Goal: Information Seeking & Learning: Check status

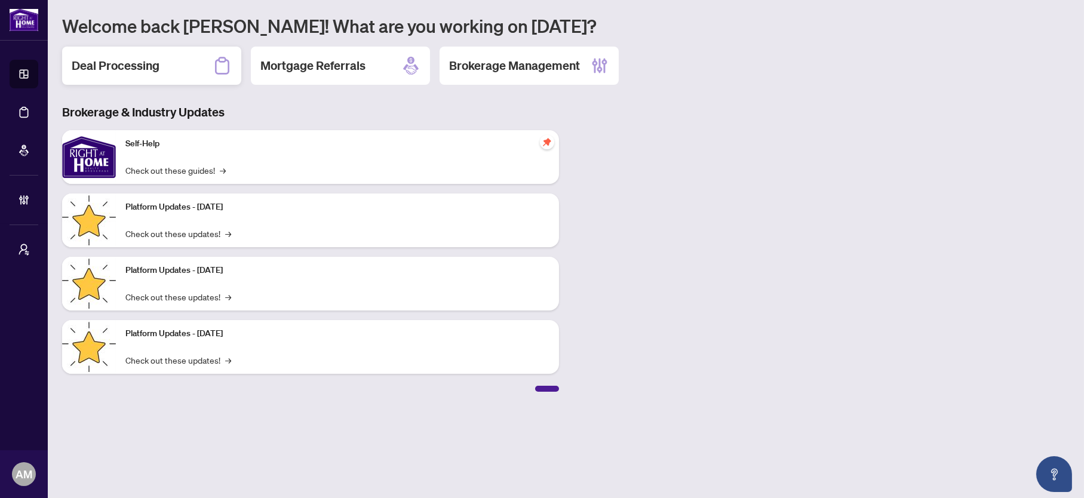
click at [101, 70] on h2 "Deal Processing" at bounding box center [116, 65] width 88 height 17
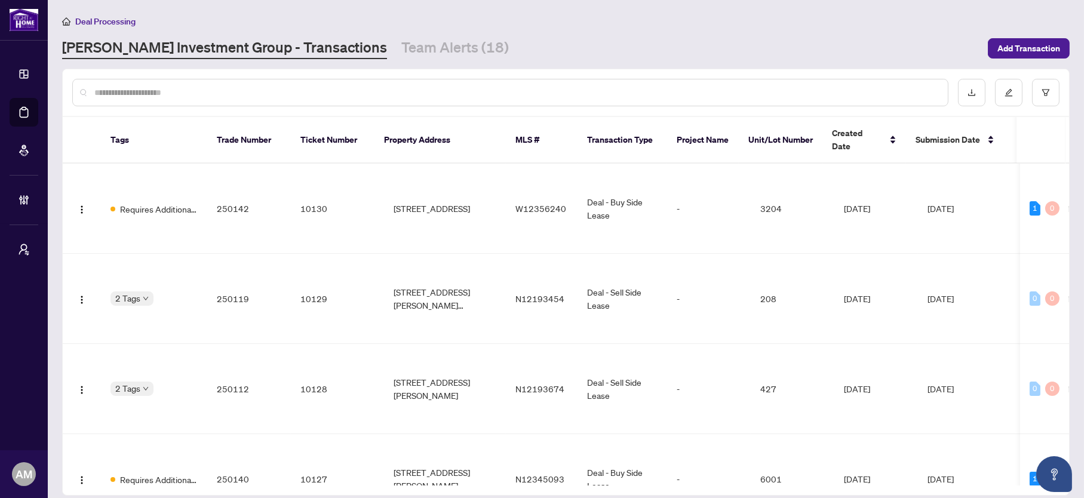
click at [109, 93] on input "text" at bounding box center [516, 92] width 844 height 13
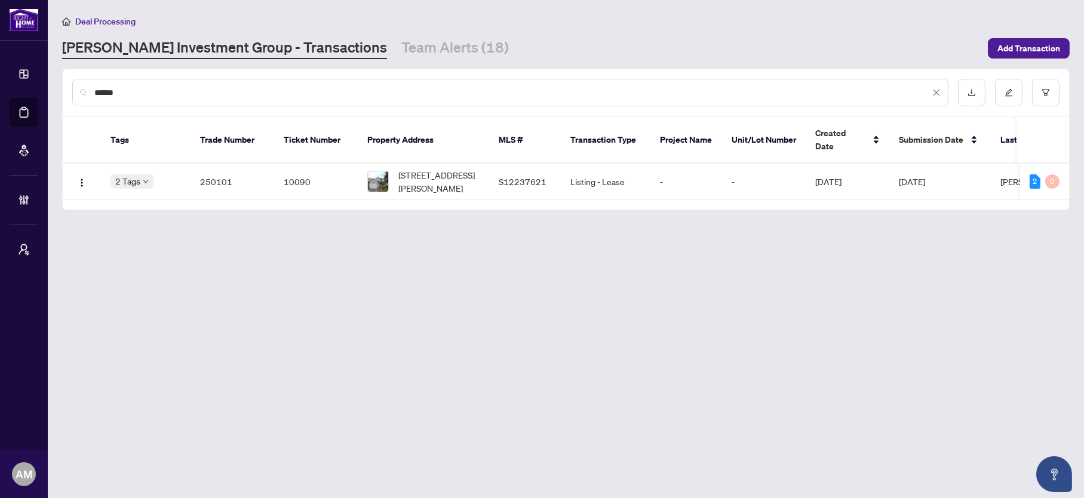
drag, startPoint x: 167, startPoint y: 93, endPoint x: 69, endPoint y: 82, distance: 98.5
click at [69, 82] on div "******" at bounding box center [566, 92] width 1006 height 47
drag, startPoint x: 154, startPoint y: 91, endPoint x: 89, endPoint y: 92, distance: 65.1
click at [89, 92] on div "******" at bounding box center [510, 92] width 876 height 27
type input "*********"
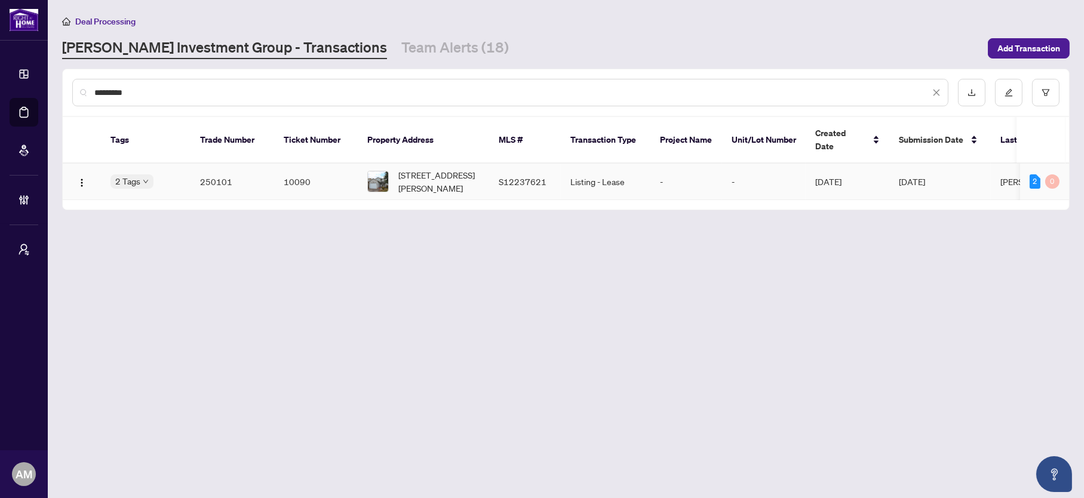
click at [195, 164] on td "250101" at bounding box center [233, 182] width 84 height 36
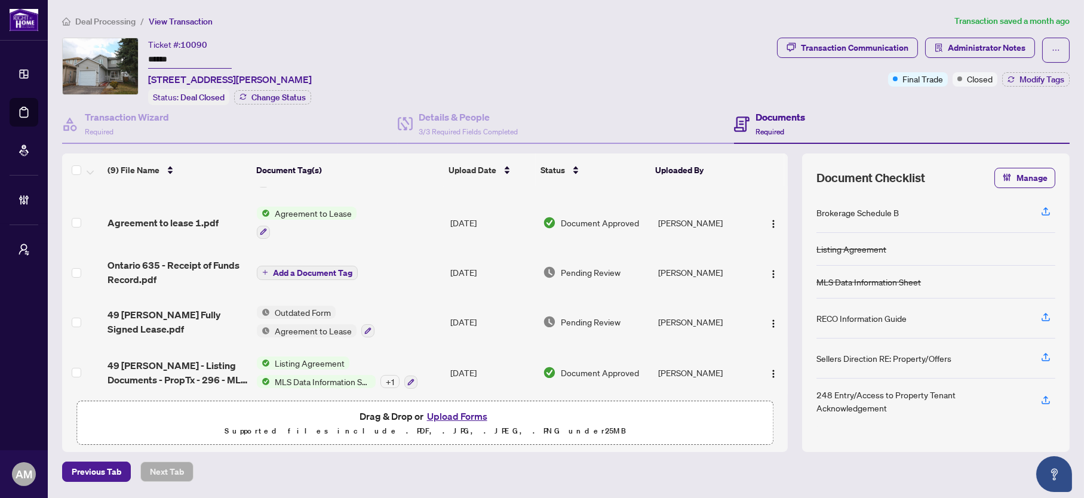
scroll to position [246, 0]
click at [164, 307] on span "49 [PERSON_NAME] Fully Signed Lease.pdf" at bounding box center [178, 321] width 140 height 29
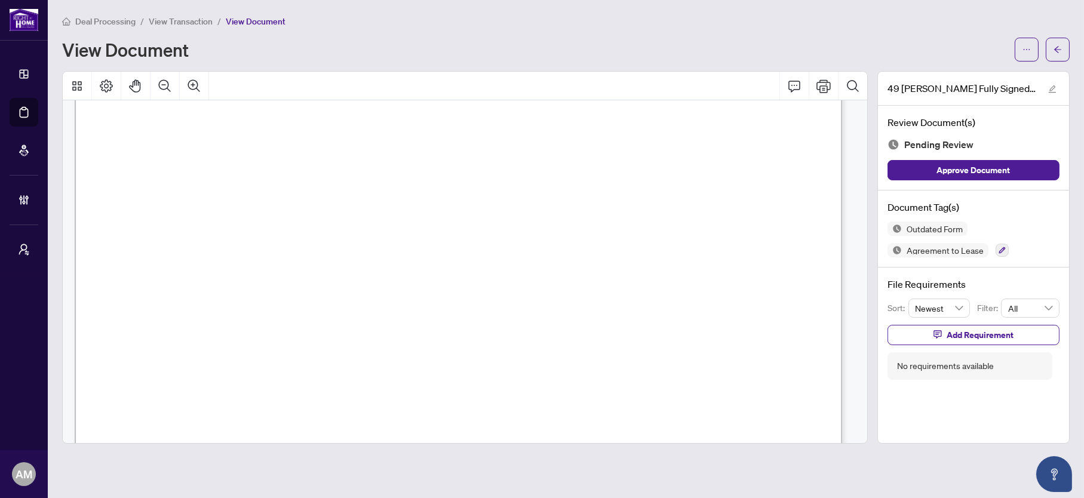
scroll to position [268, 0]
click at [1061, 51] on icon "arrow-left" at bounding box center [1058, 49] width 8 height 8
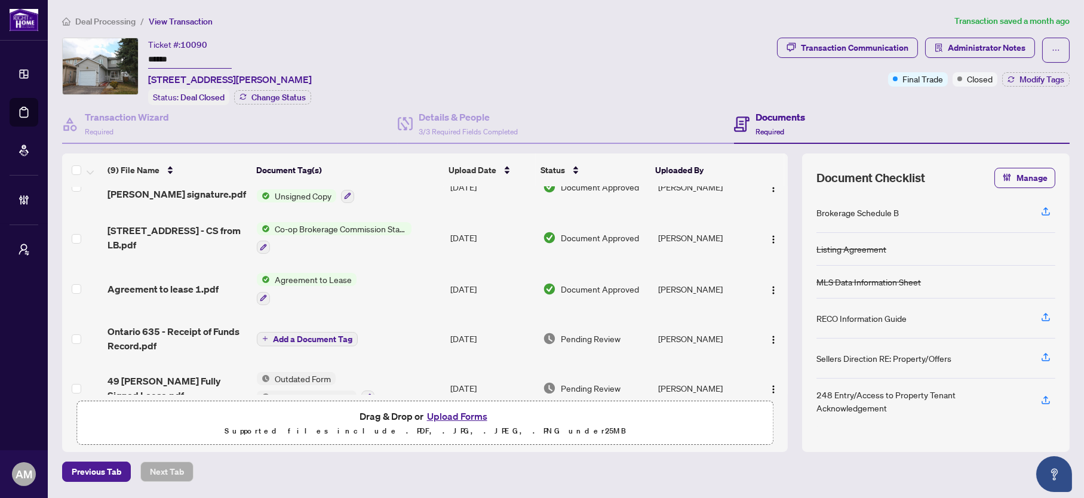
scroll to position [246, 0]
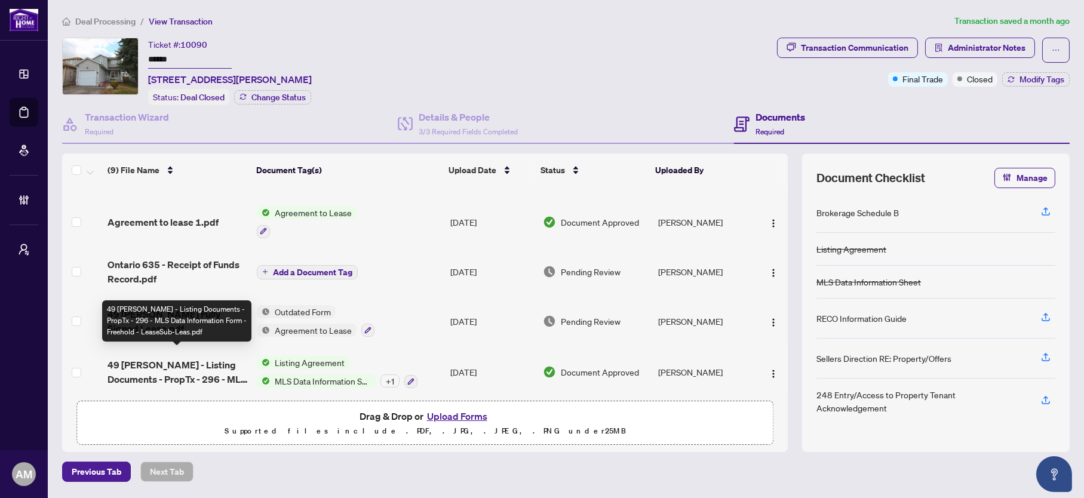
click at [178, 358] on span "49 [PERSON_NAME] - Listing Documents - PropTx - 296 - MLS Data Information Form…" at bounding box center [178, 372] width 140 height 29
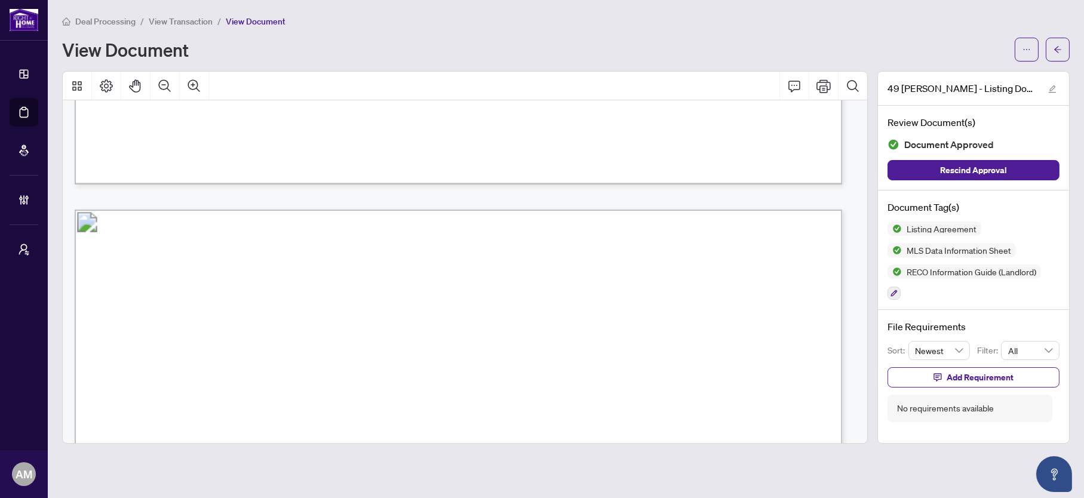
scroll to position [6091, 0]
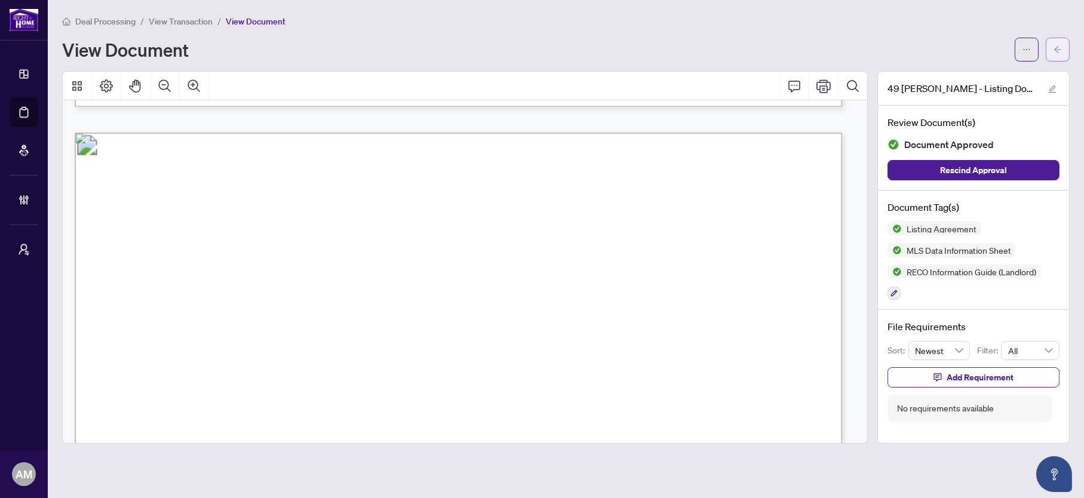
click at [1060, 51] on icon "arrow-left" at bounding box center [1058, 49] width 8 height 8
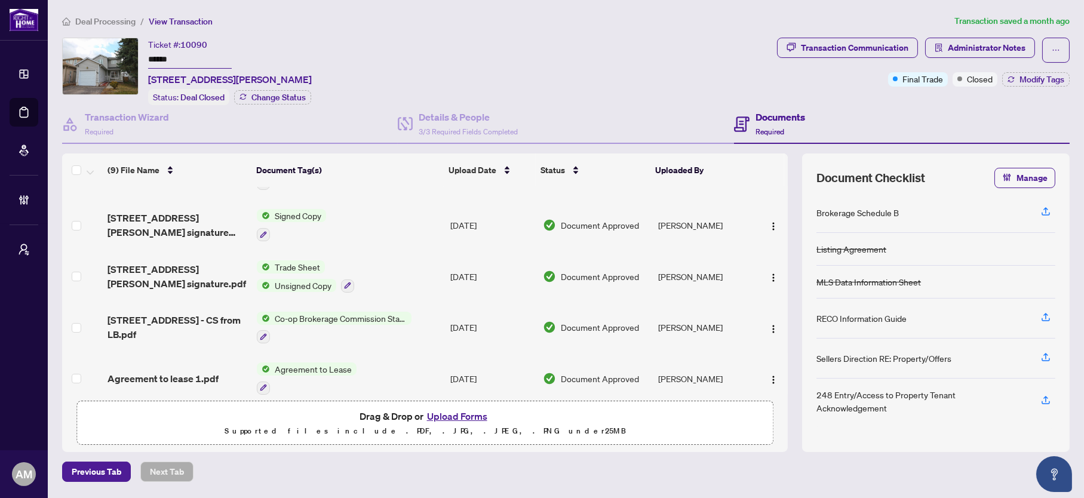
scroll to position [246, 0]
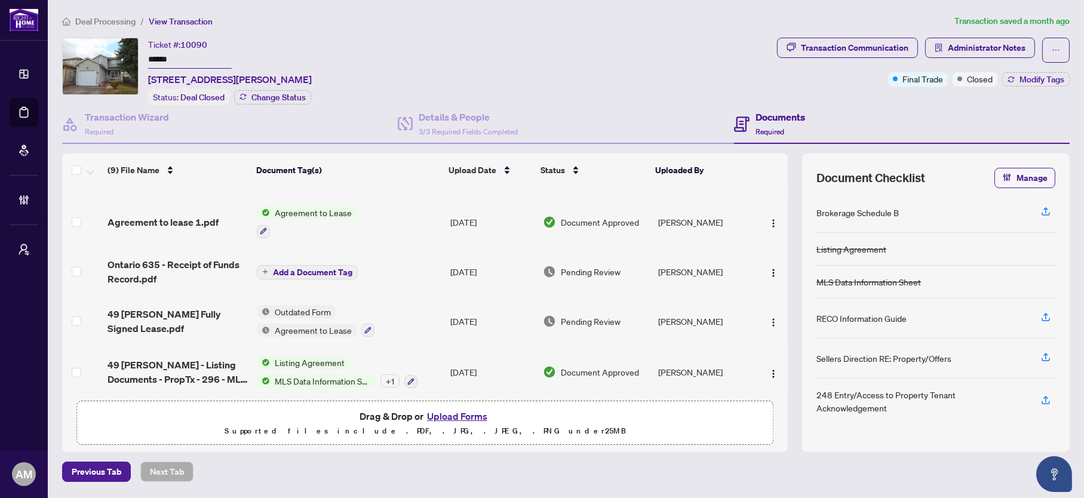
click at [388, 374] on div "+ 1" at bounding box center [389, 380] width 19 height 13
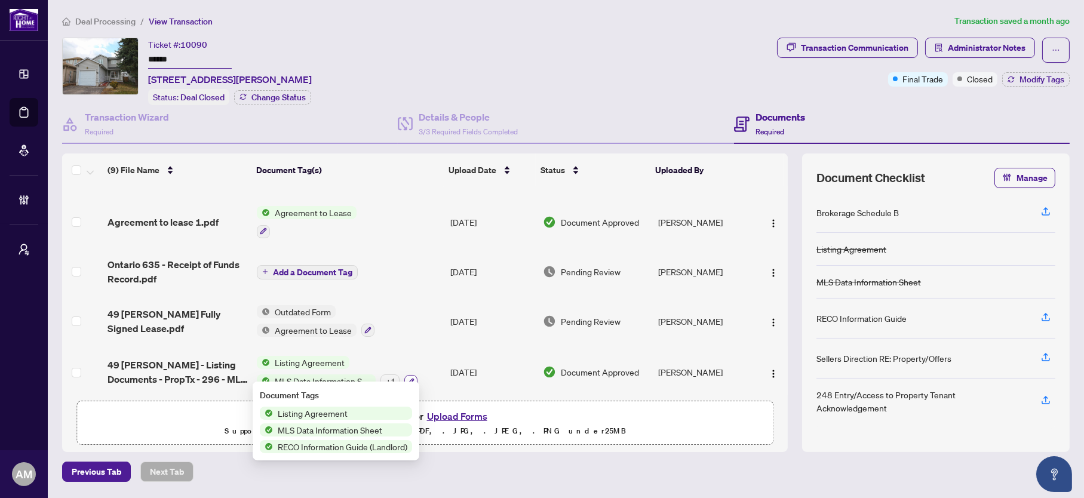
click at [409, 378] on icon "button" at bounding box center [410, 381] width 7 height 7
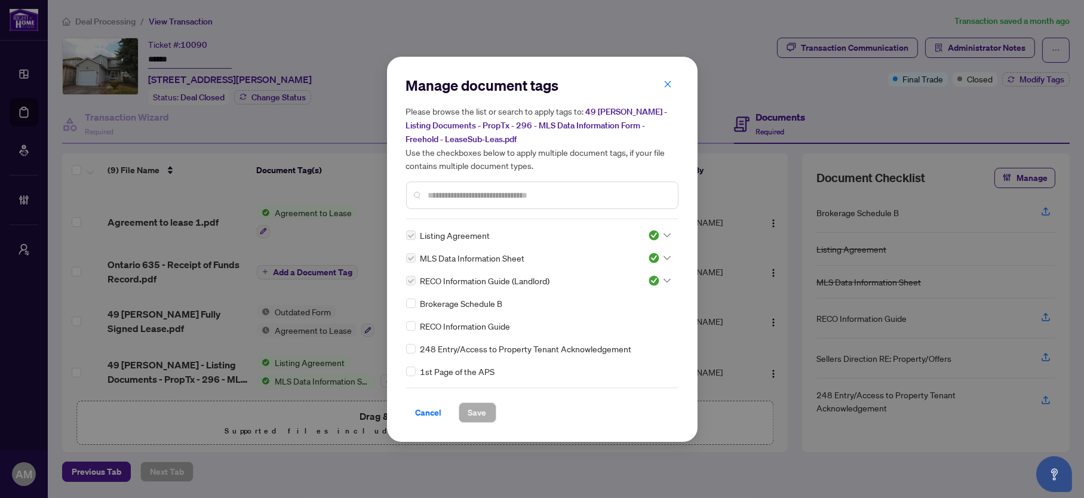
click at [440, 189] on input "text" at bounding box center [548, 195] width 240 height 13
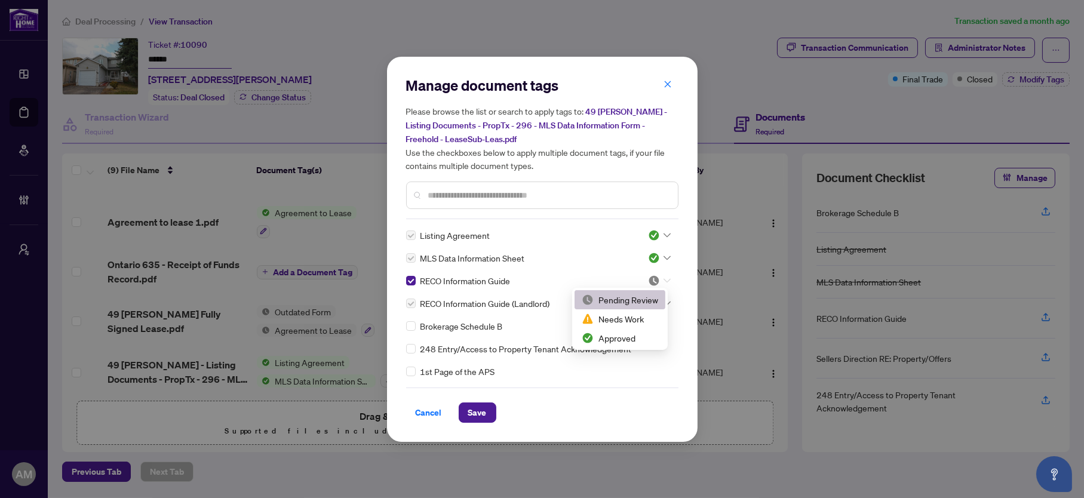
click at [666, 278] on icon at bounding box center [667, 280] width 7 height 4
click at [615, 334] on div "Approved" at bounding box center [620, 337] width 76 height 13
click at [478, 409] on span "Save" at bounding box center [477, 412] width 19 height 19
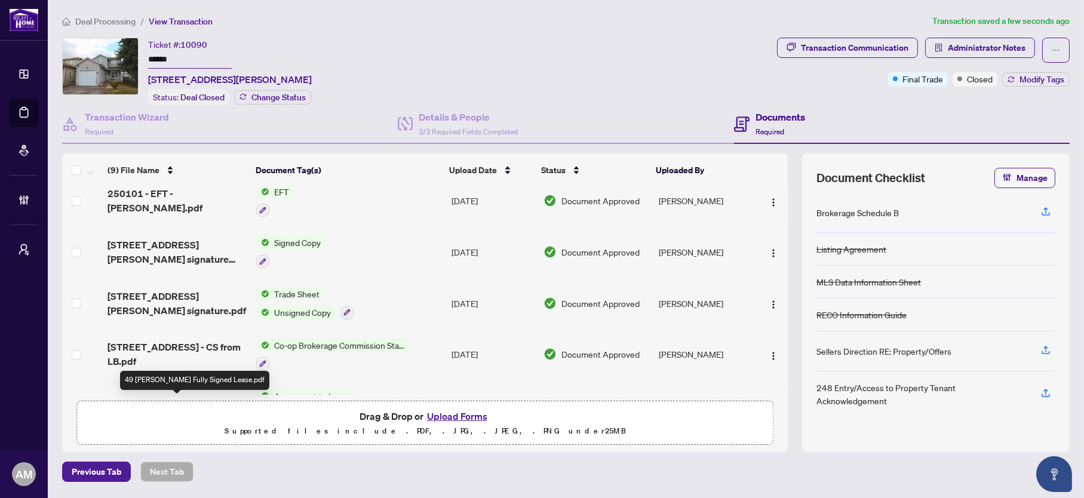
scroll to position [0, 0]
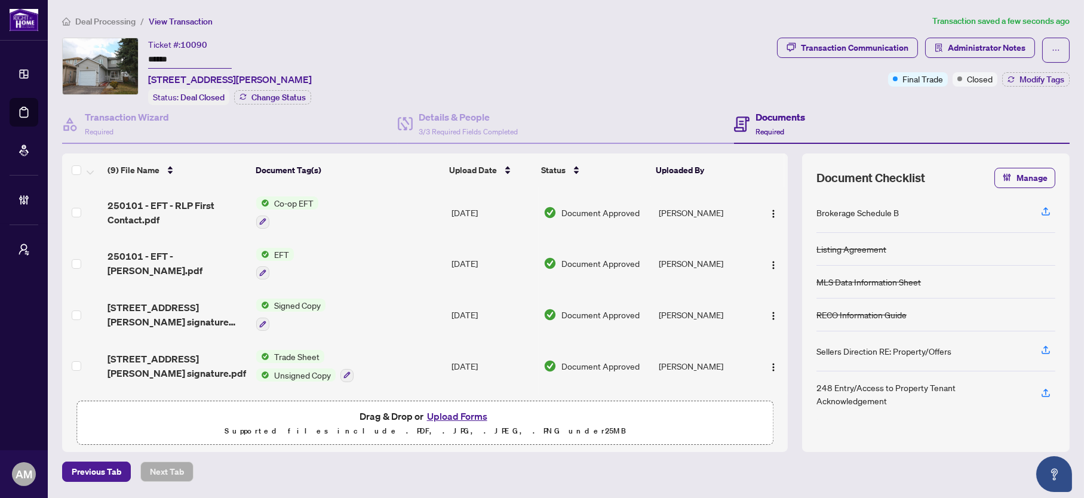
click at [90, 18] on span "Deal Processing" at bounding box center [105, 21] width 60 height 11
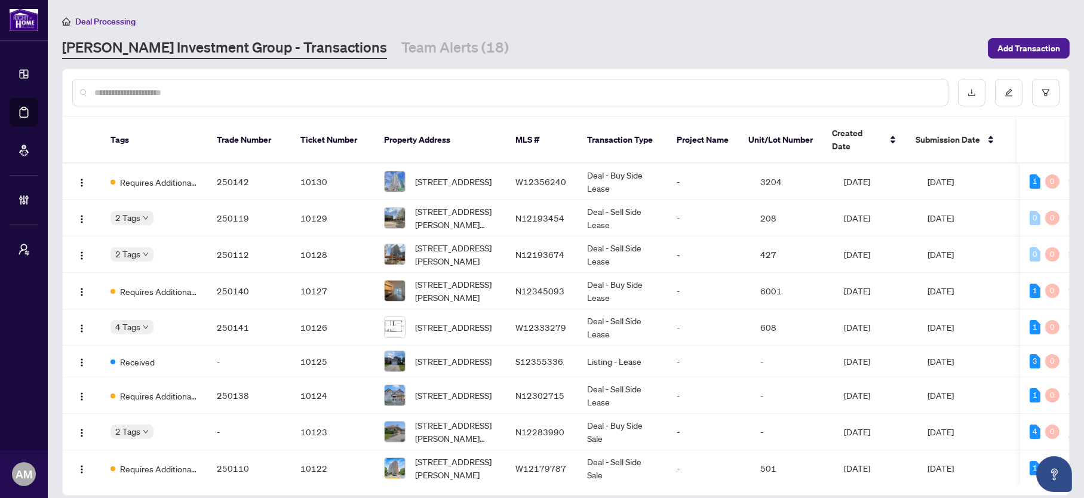
click at [155, 86] on input "text" at bounding box center [516, 92] width 844 height 13
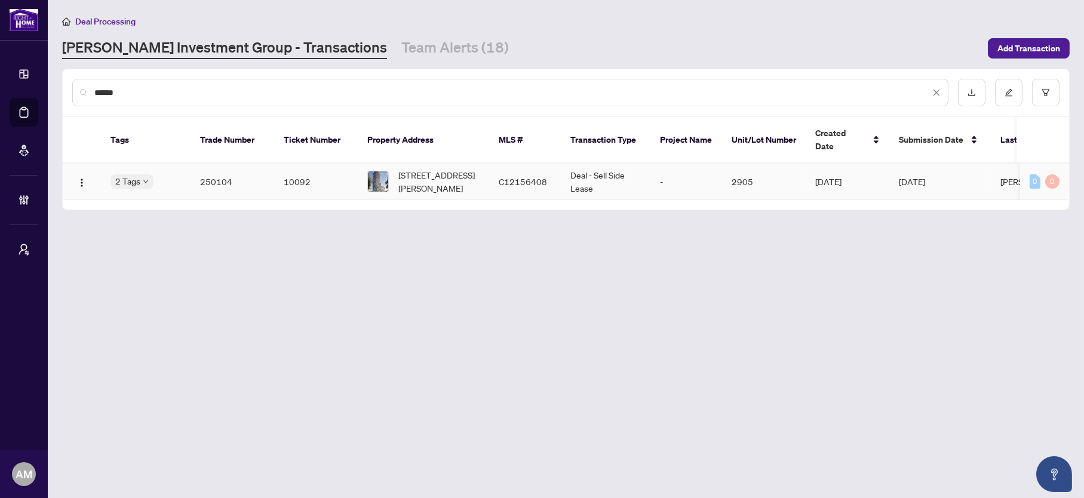
type input "******"
click at [463, 168] on span "[STREET_ADDRESS][PERSON_NAME]" at bounding box center [438, 181] width 81 height 26
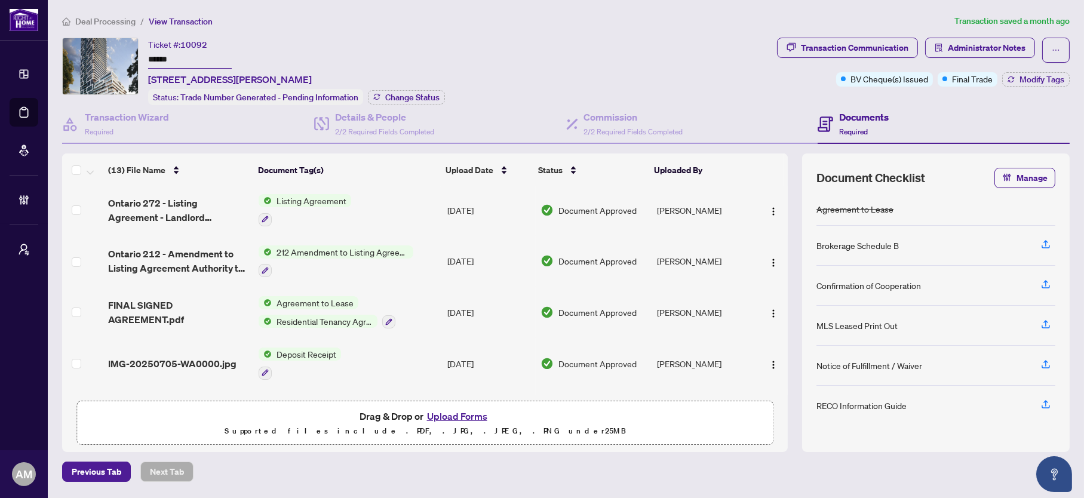
scroll to position [450, 0]
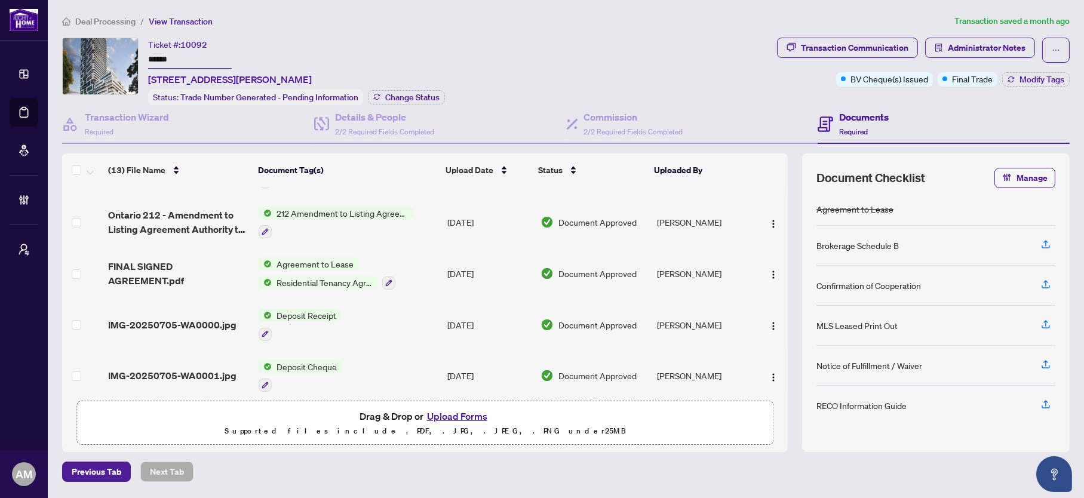
click at [194, 318] on span "IMG-20250705-WA0000.jpg" at bounding box center [172, 325] width 128 height 14
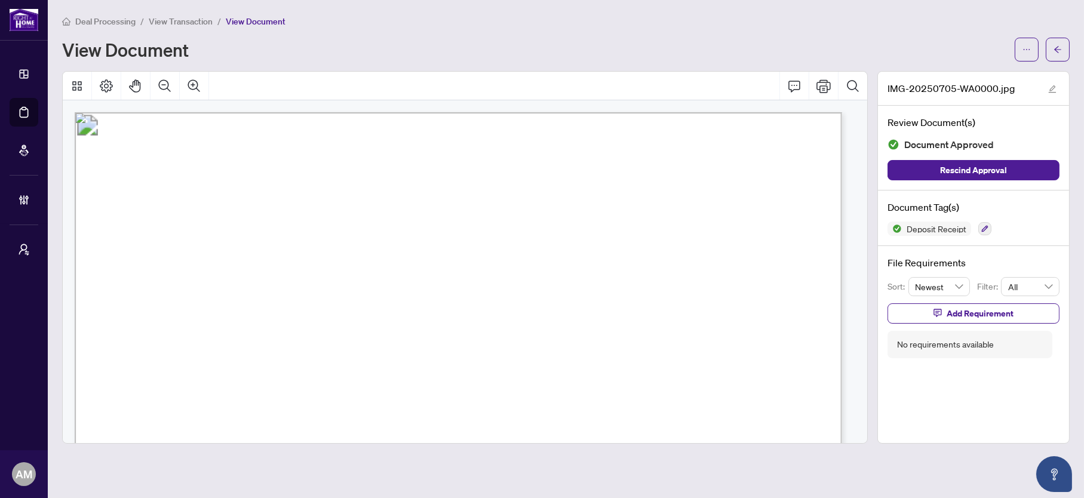
scroll to position [179, 0]
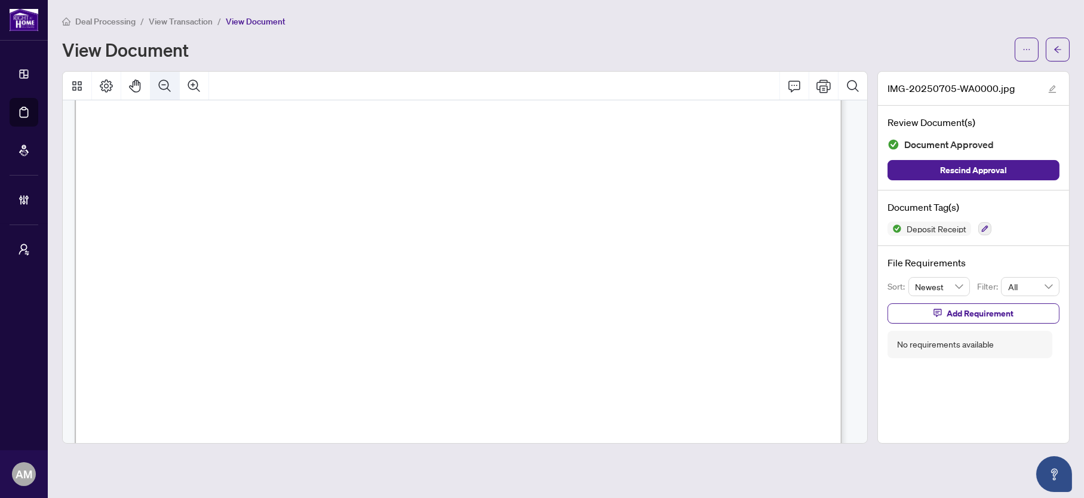
click at [171, 88] on icon "Zoom Out" at bounding box center [165, 86] width 14 height 14
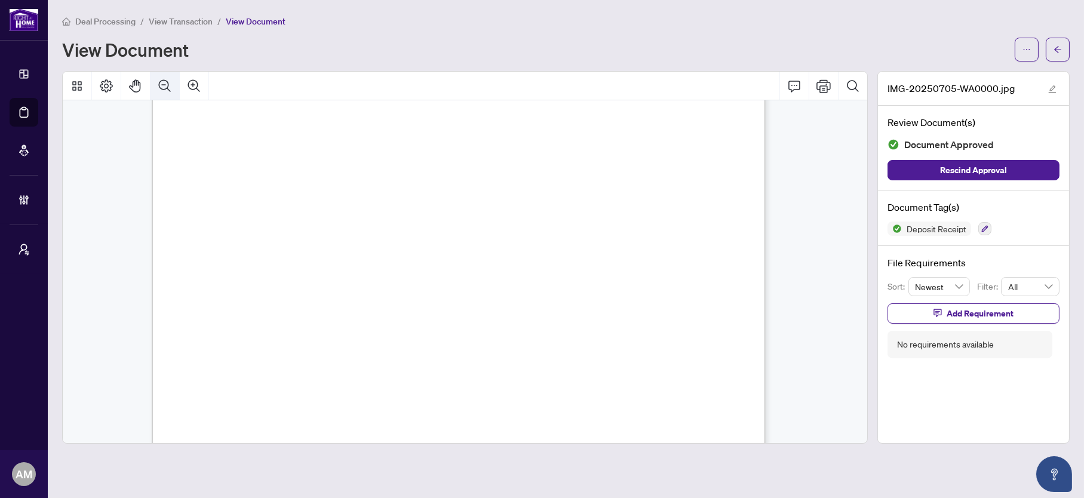
click at [171, 88] on icon "Zoom Out" at bounding box center [165, 86] width 14 height 14
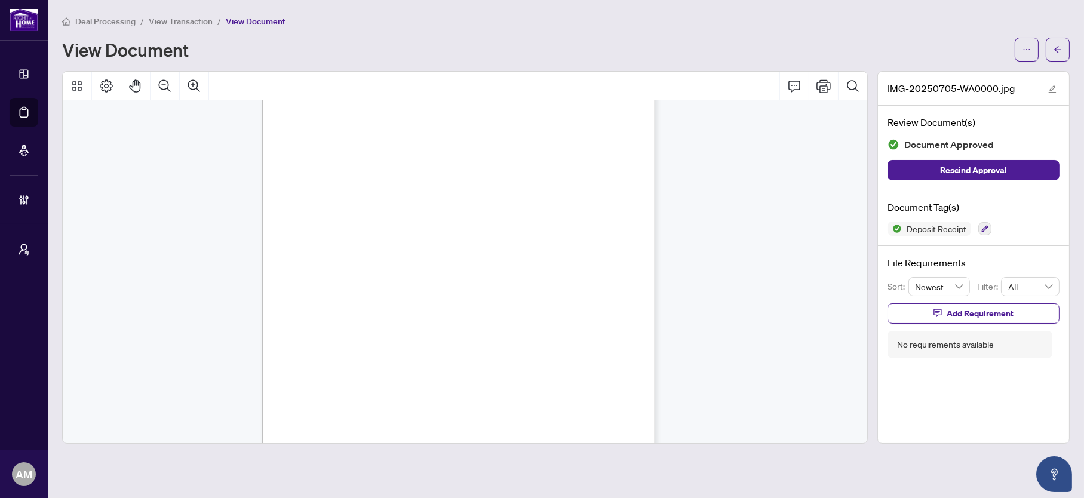
scroll to position [90, 0]
click at [1058, 42] on span "button" at bounding box center [1058, 49] width 8 height 19
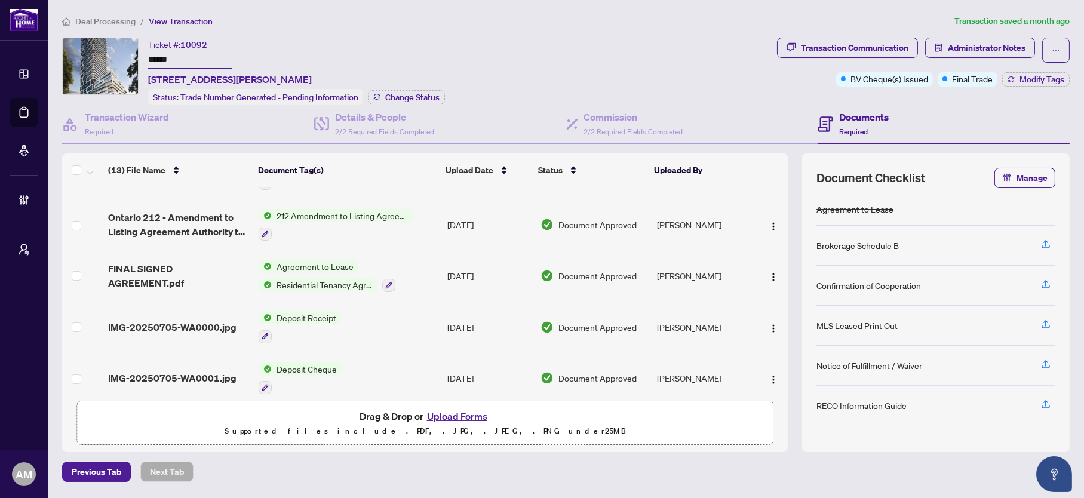
scroll to position [450, 0]
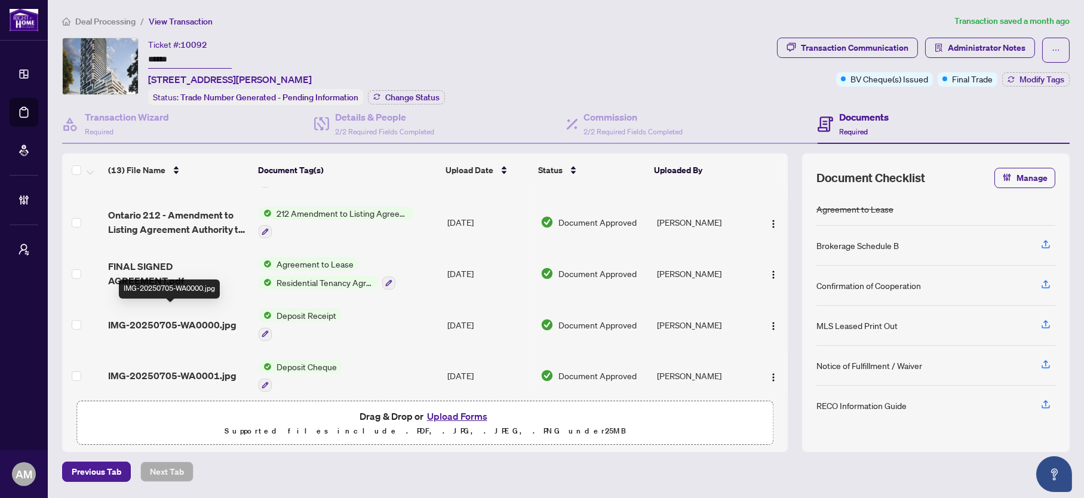
click at [171, 318] on span "IMG-20250705-WA0000.jpg" at bounding box center [172, 325] width 128 height 14
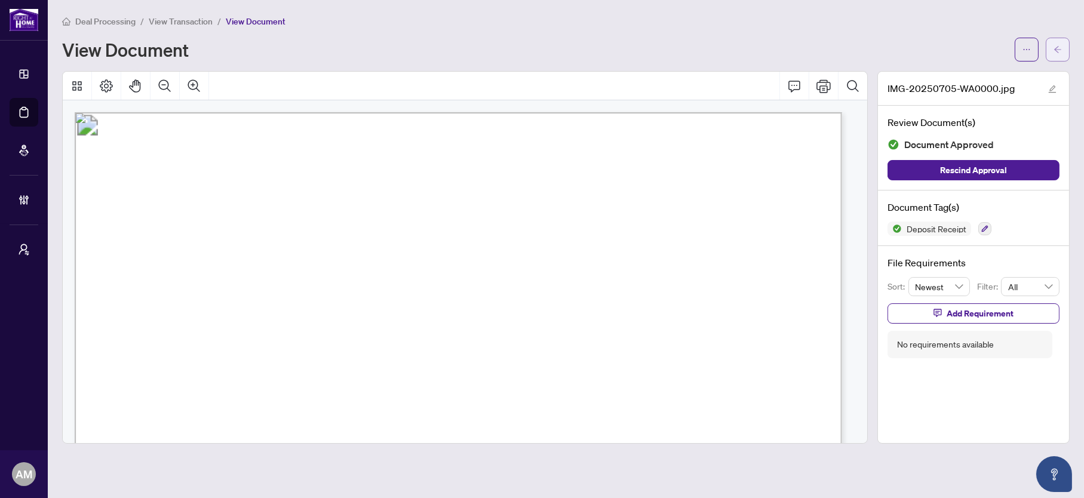
click at [1057, 50] on icon "arrow-left" at bounding box center [1057, 49] width 7 height 7
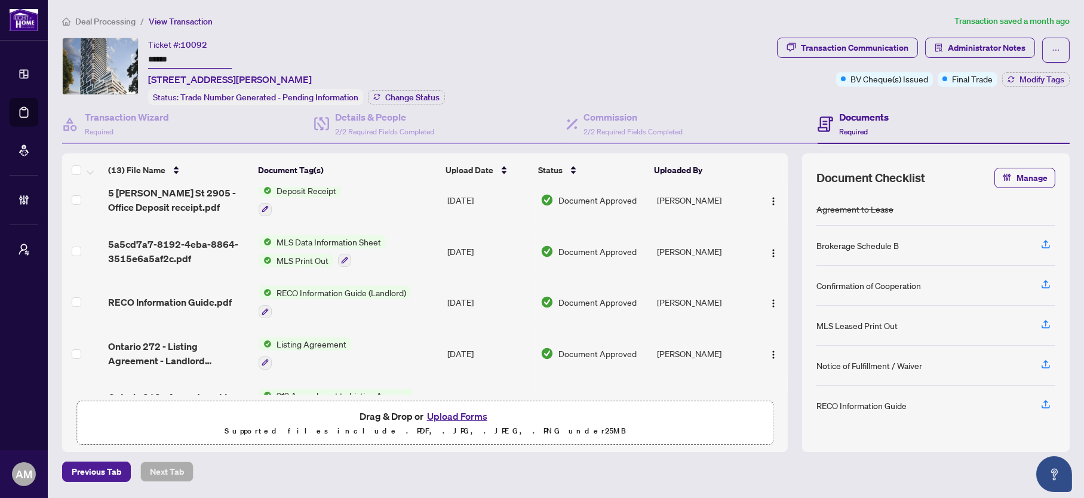
scroll to position [450, 0]
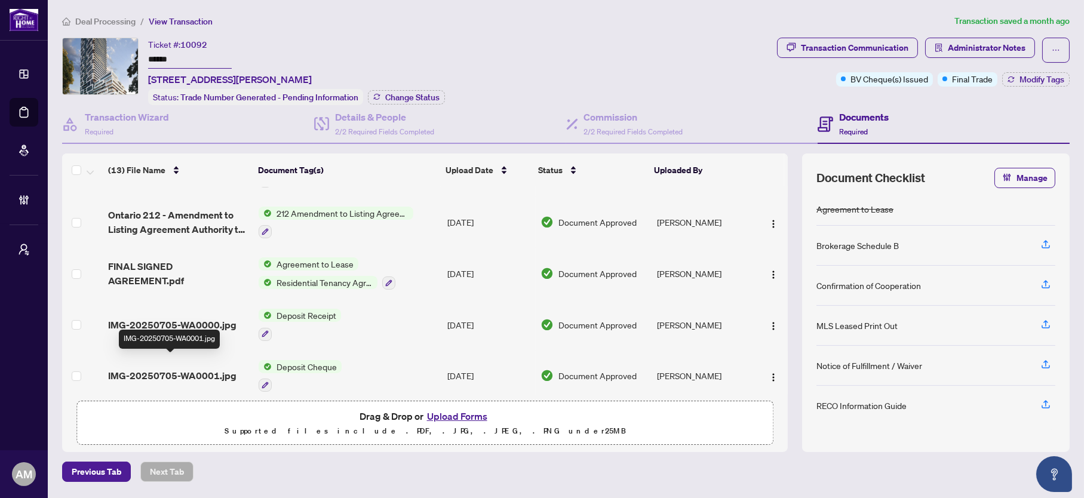
click at [179, 369] on span "IMG-20250705-WA0001.jpg" at bounding box center [172, 376] width 128 height 14
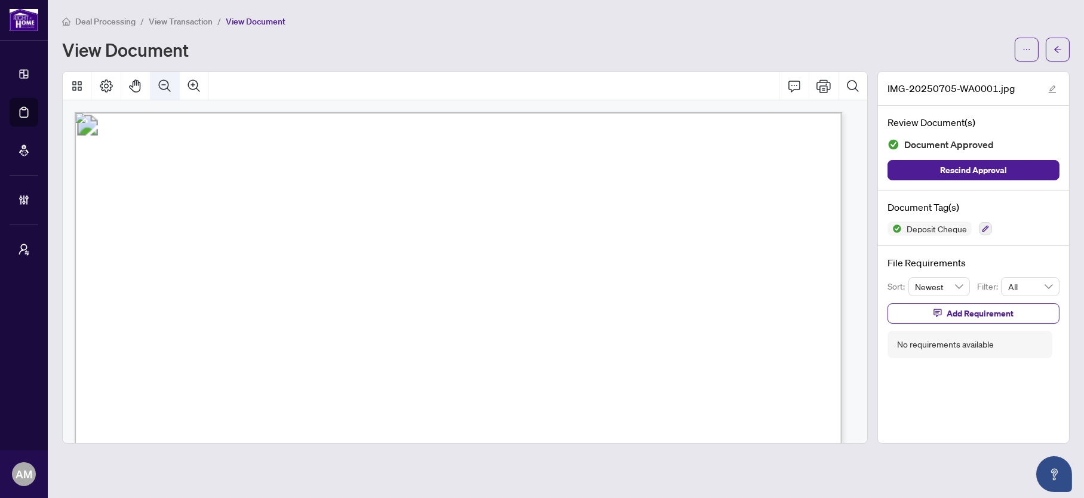
click at [161, 90] on icon "Zoom Out" at bounding box center [165, 86] width 14 height 14
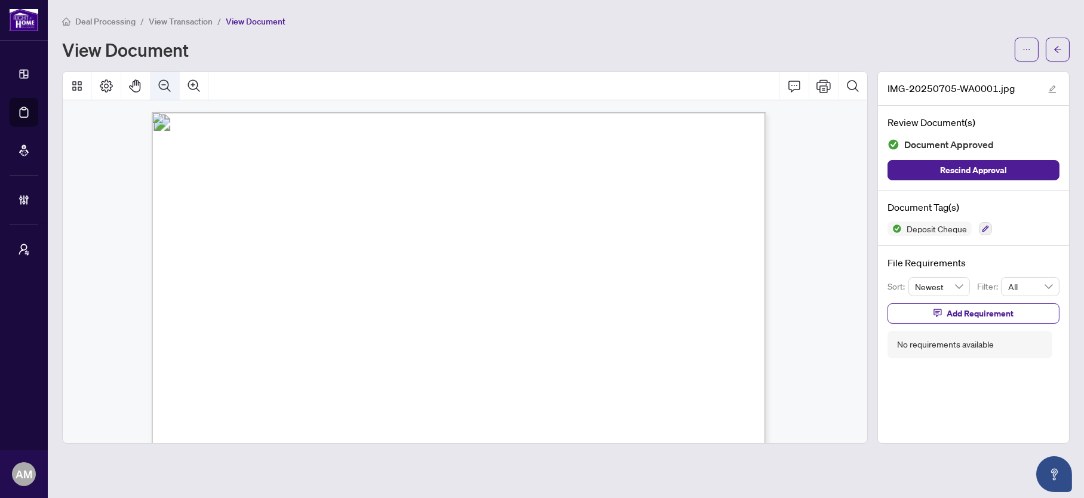
click at [161, 90] on icon "Zoom Out" at bounding box center [165, 86] width 14 height 14
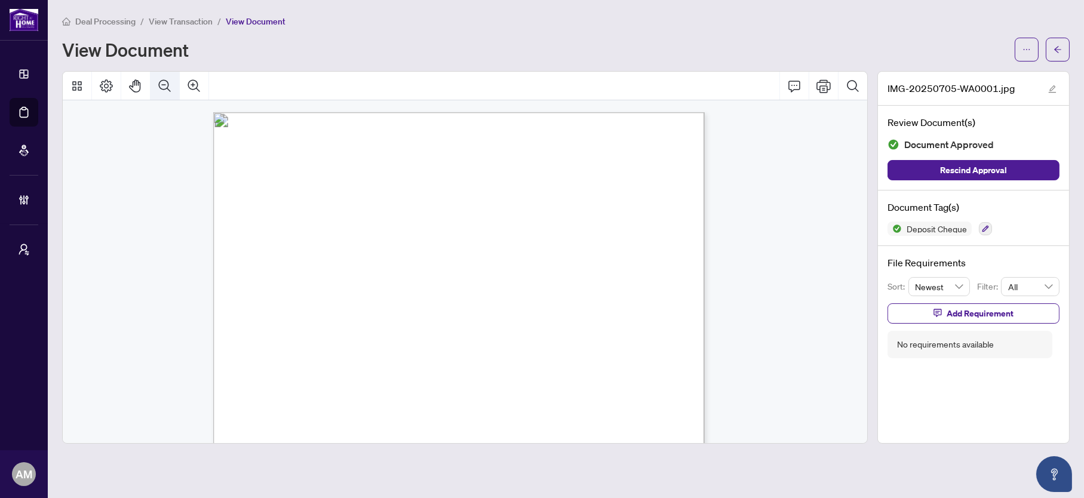
click at [161, 90] on icon "Zoom Out" at bounding box center [165, 86] width 14 height 14
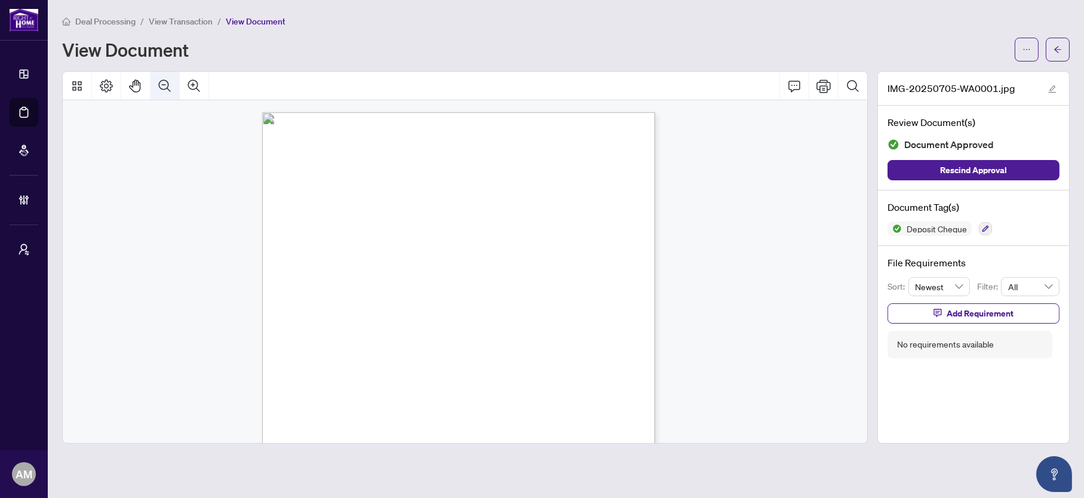
click at [161, 90] on icon "Zoom Out" at bounding box center [165, 86] width 14 height 14
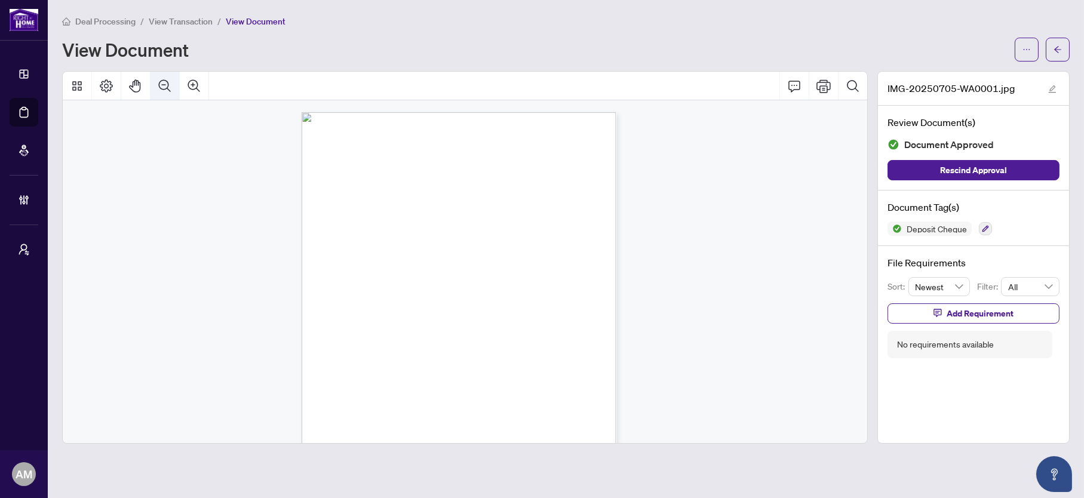
click at [161, 90] on icon "Zoom Out" at bounding box center [165, 86] width 14 height 14
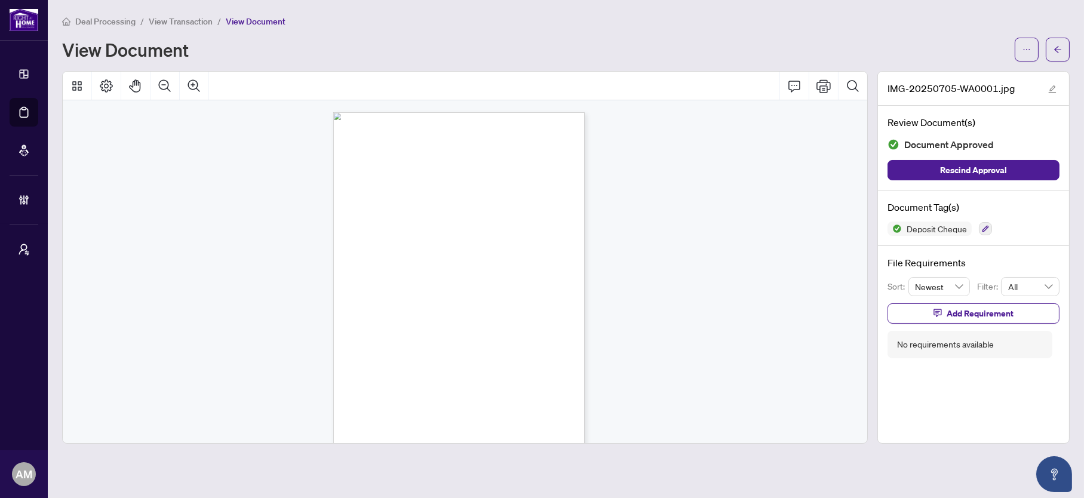
click at [102, 23] on span "Deal Processing" at bounding box center [105, 21] width 60 height 11
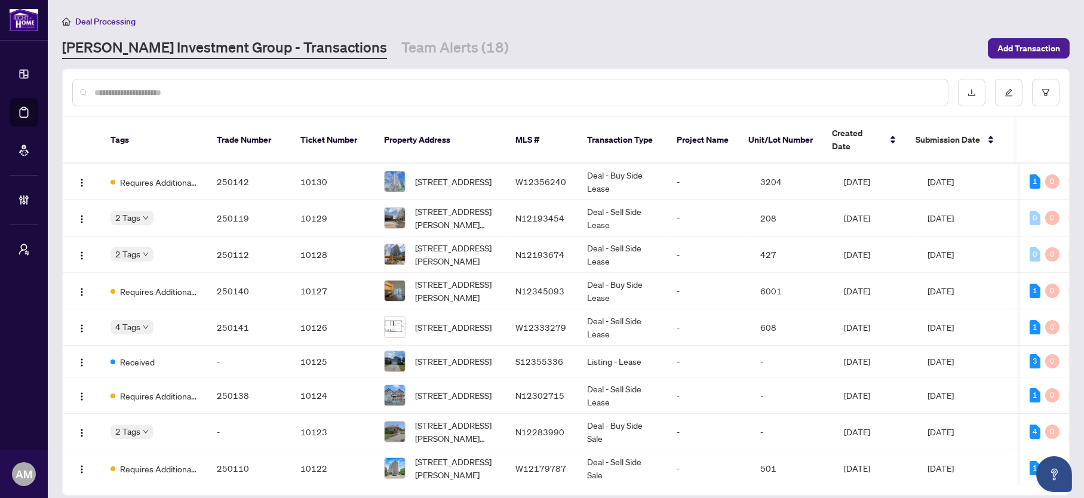
click at [204, 88] on input "text" at bounding box center [516, 92] width 844 height 13
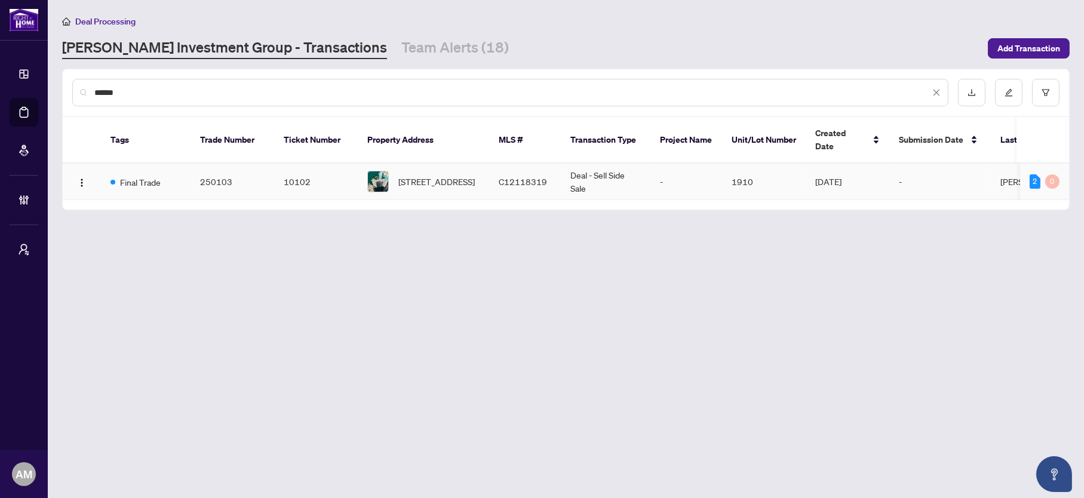
type input "******"
click at [215, 172] on td "250103" at bounding box center [233, 182] width 84 height 36
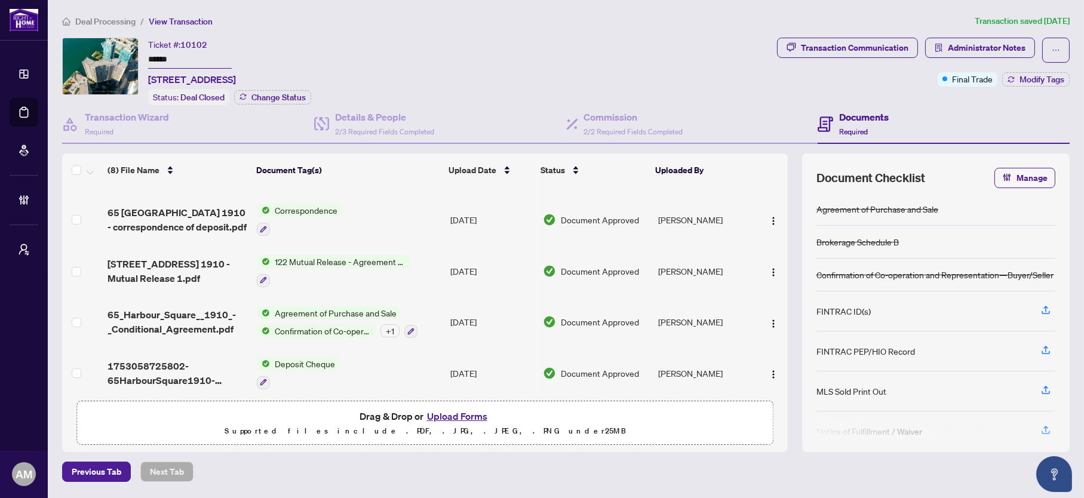
scroll to position [194, 0]
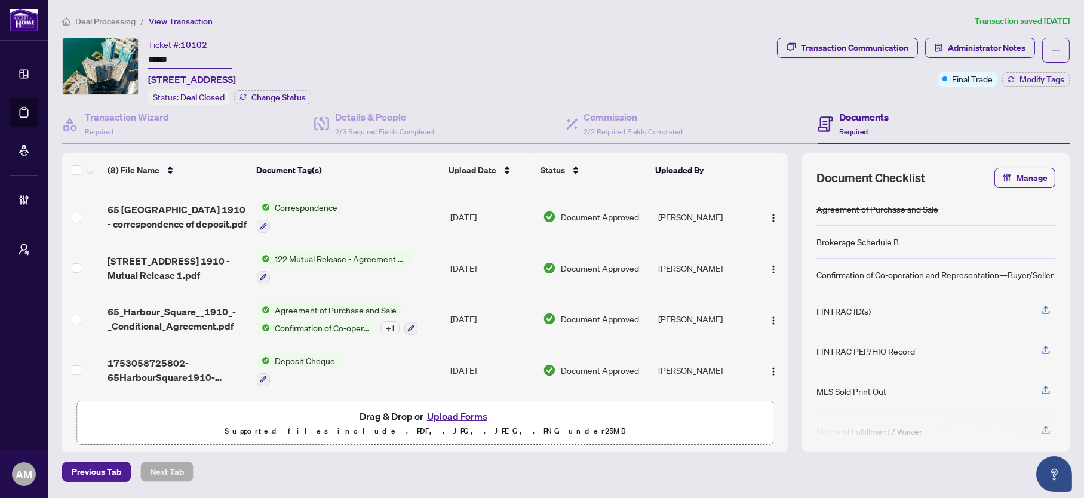
click at [307, 355] on span "Deposit Cheque" at bounding box center [305, 360] width 70 height 13
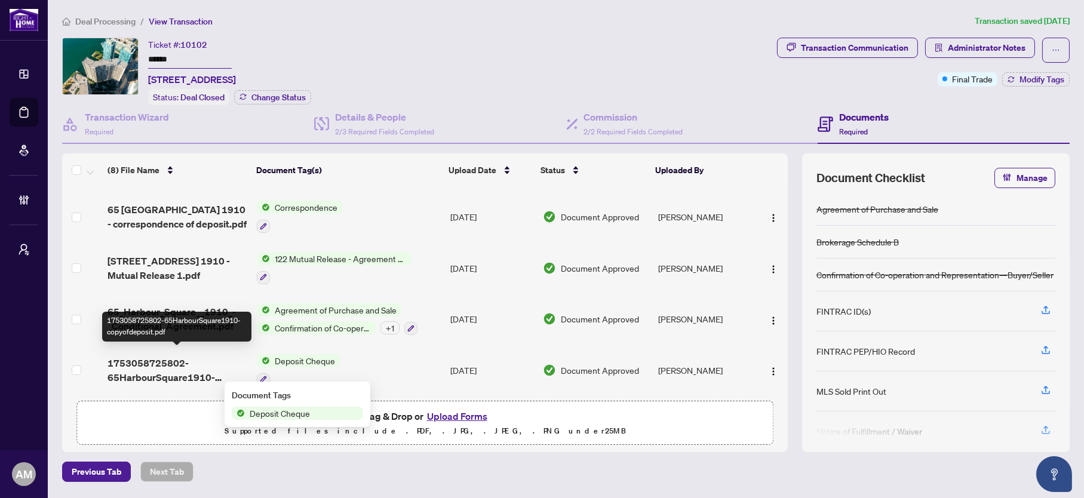
click at [133, 365] on span "1753058725802-65HarbourSquare1910-copyofdeposit.pdf" at bounding box center [178, 370] width 140 height 29
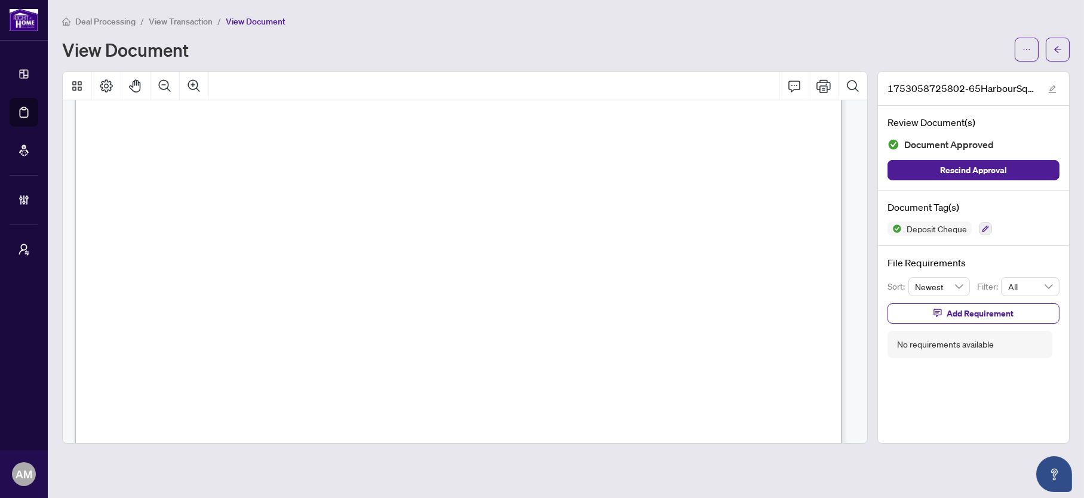
scroll to position [448, 0]
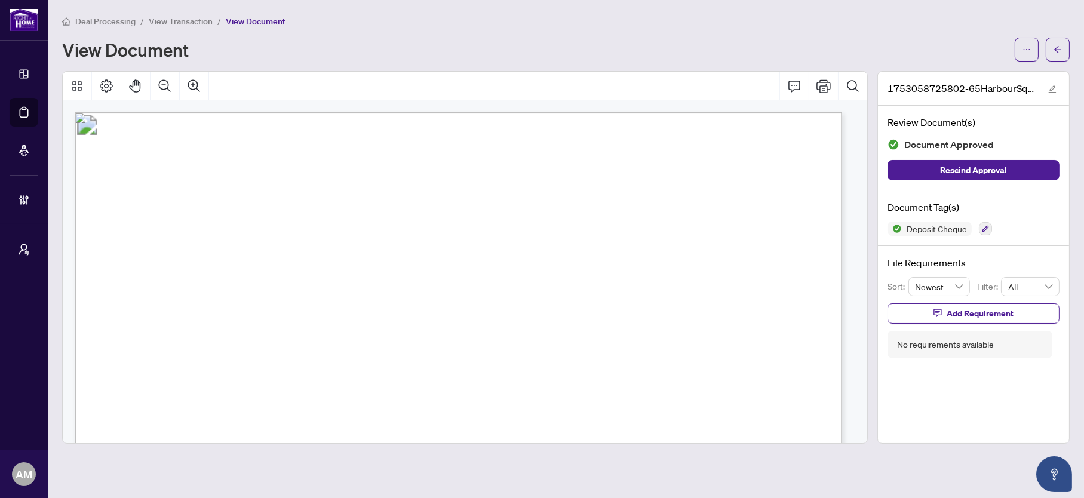
click at [82, 16] on span "Deal Processing" at bounding box center [105, 21] width 60 height 11
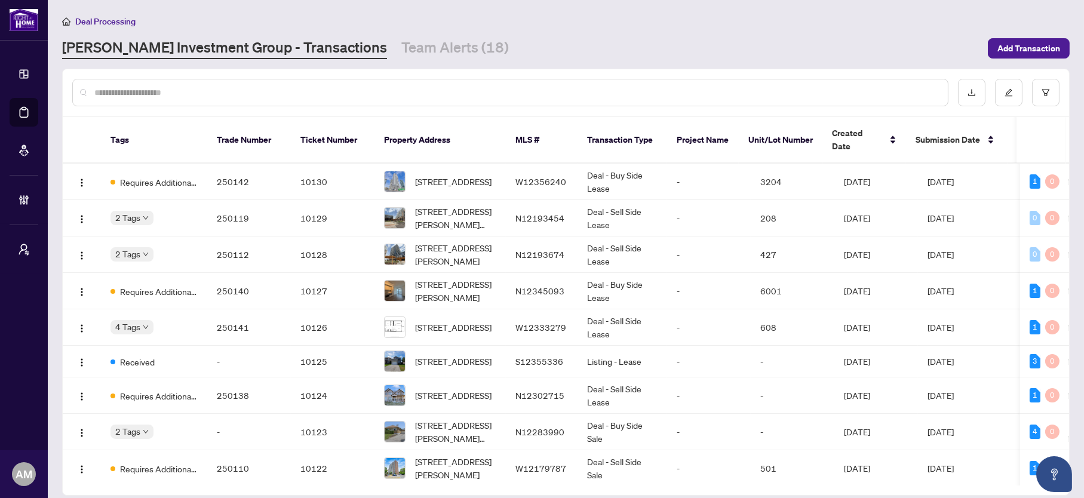
click at [177, 86] on input "text" at bounding box center [516, 92] width 844 height 13
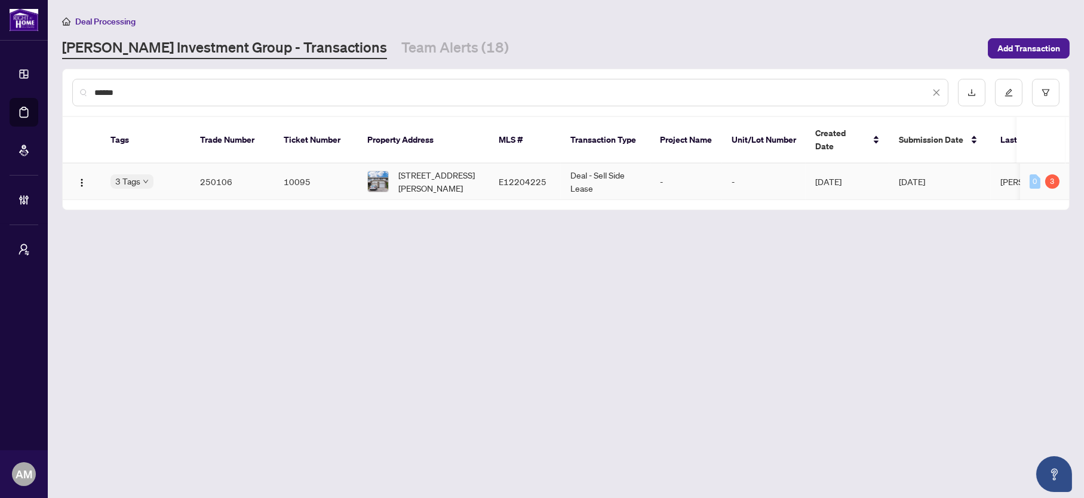
type input "******"
click at [296, 169] on td "10095" at bounding box center [316, 182] width 84 height 36
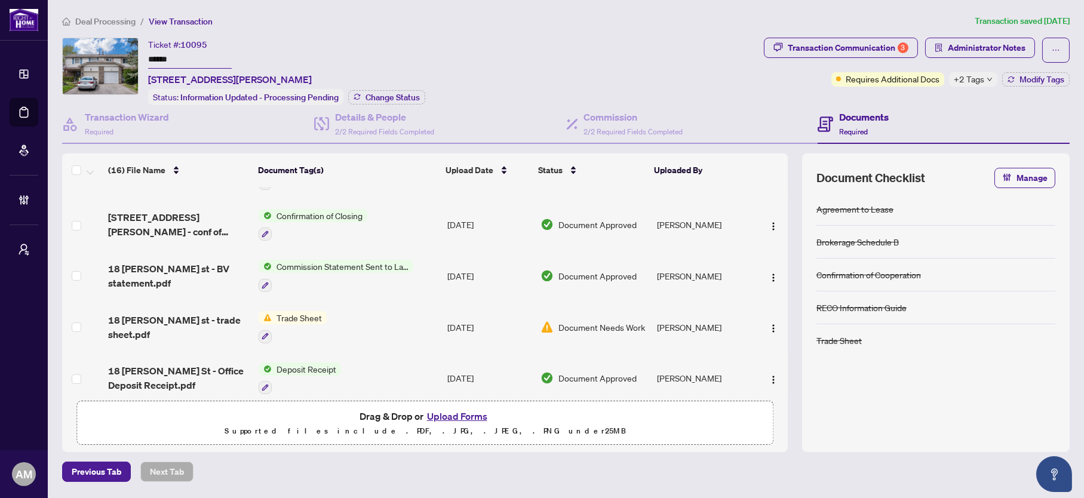
scroll to position [538, 0]
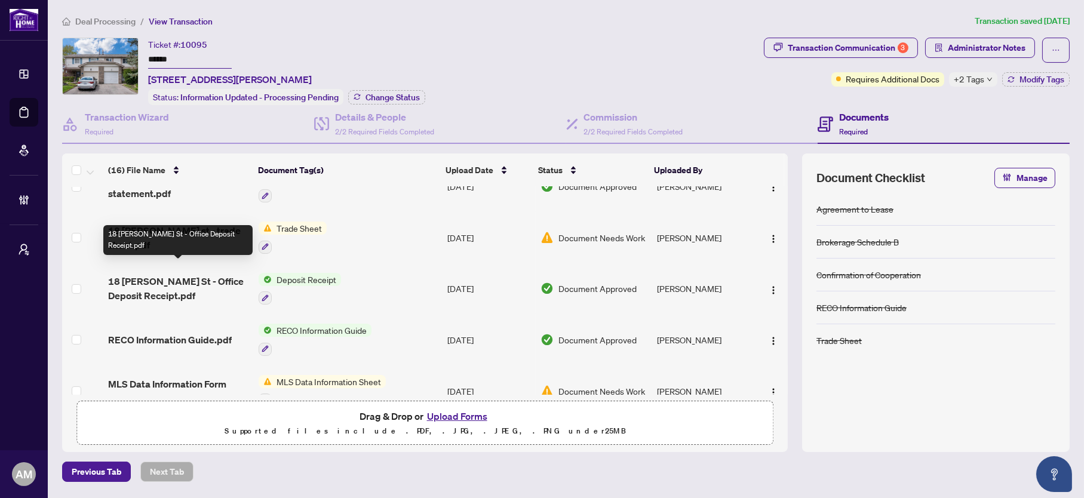
click at [170, 274] on span "18 [PERSON_NAME] St - Office Deposit Receipt.pdf" at bounding box center [178, 288] width 141 height 29
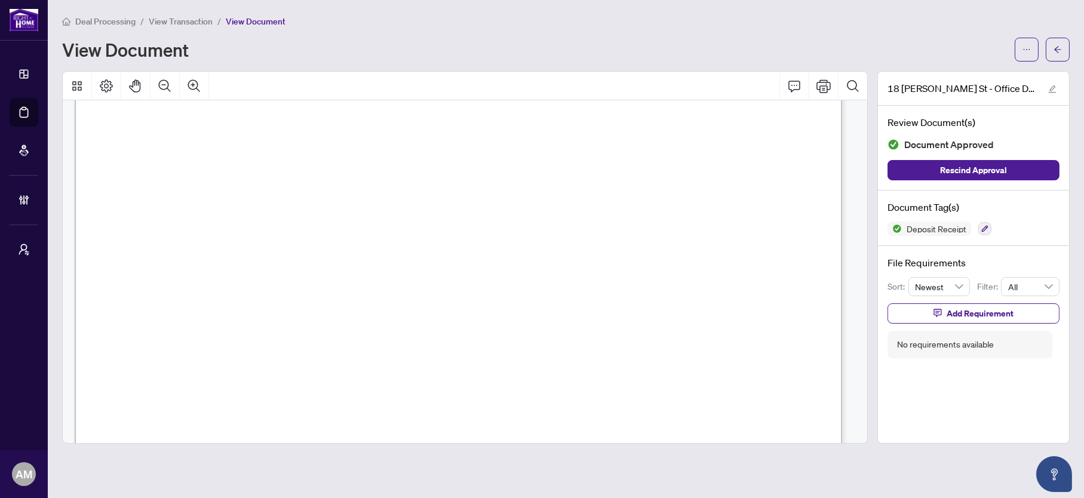
scroll to position [268, 0]
click at [104, 19] on span "Deal Processing" at bounding box center [105, 21] width 60 height 11
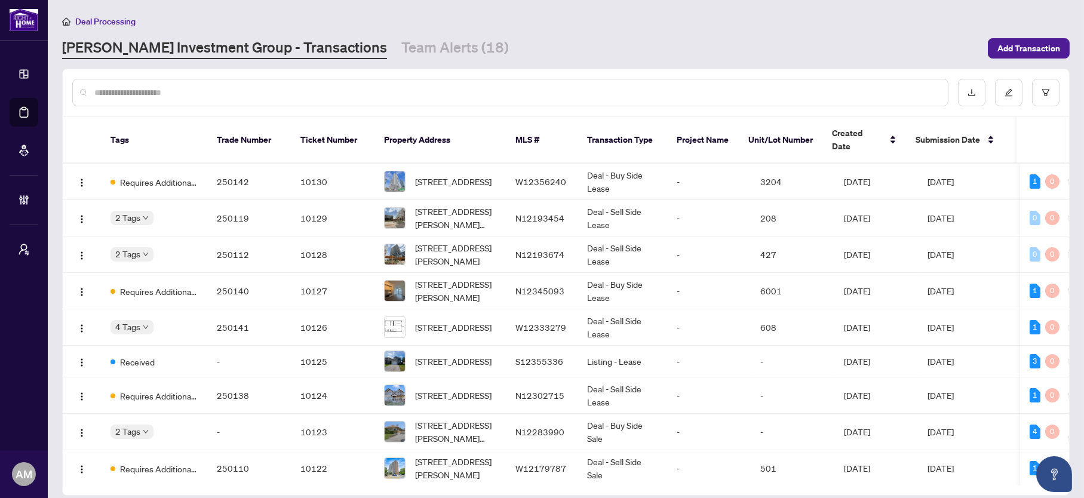
click at [204, 96] on input "text" at bounding box center [516, 92] width 844 height 13
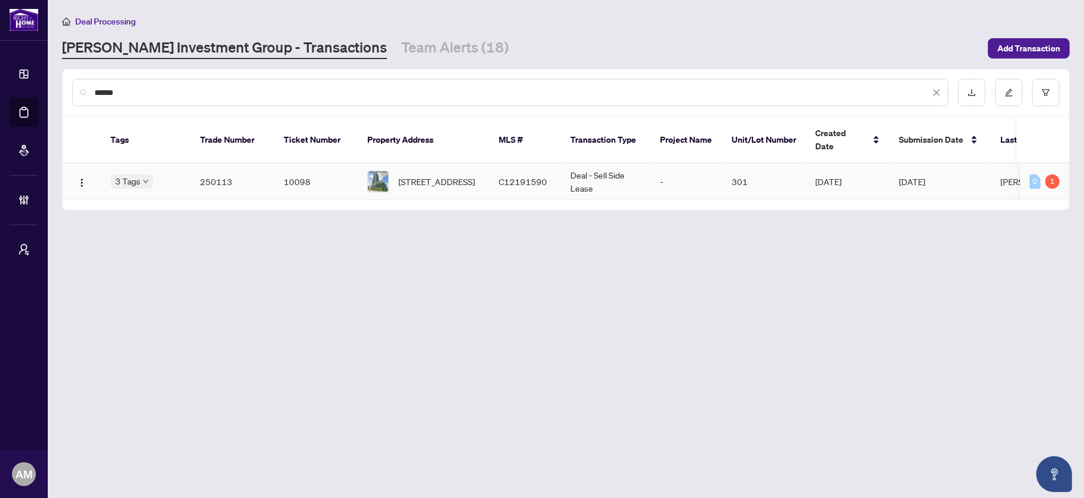
type input "******"
click at [223, 170] on td "250113" at bounding box center [233, 182] width 84 height 36
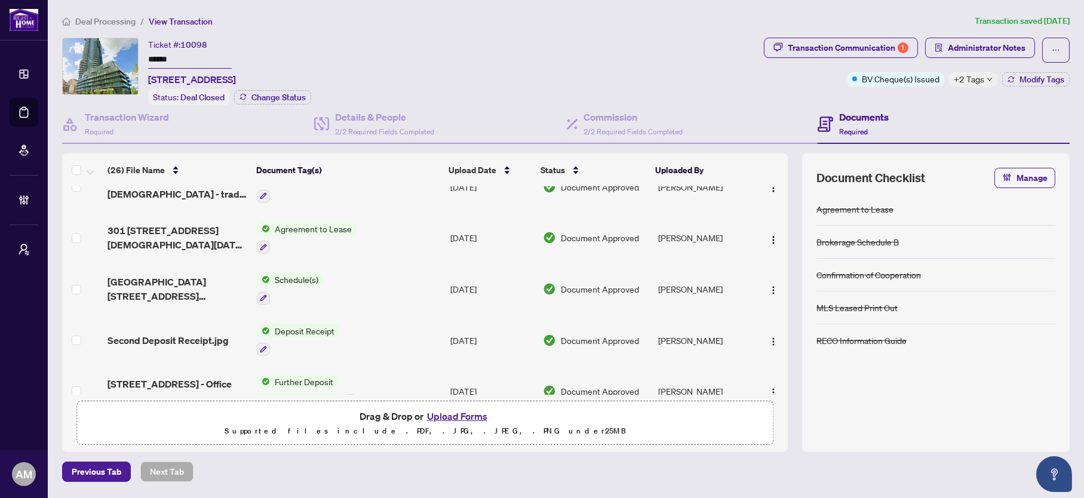
scroll to position [268, 0]
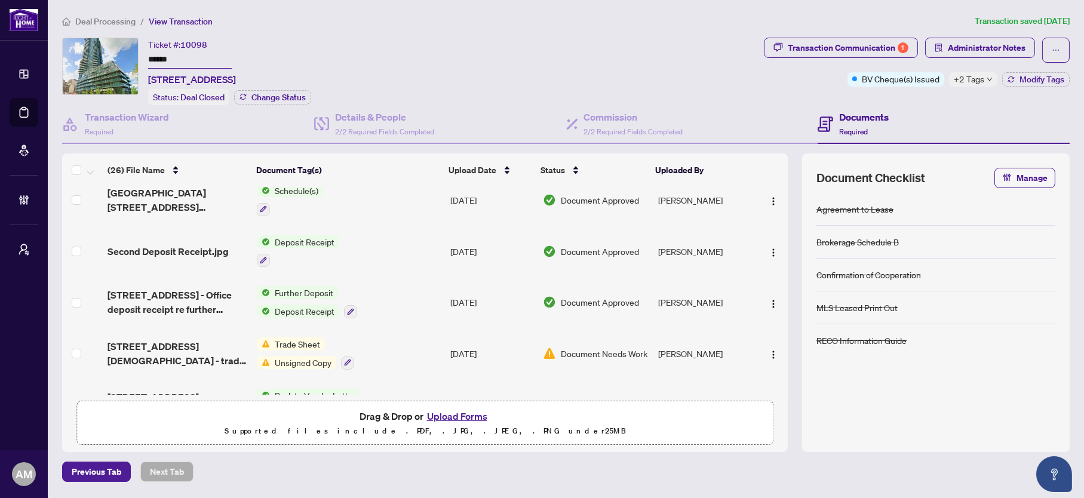
click at [178, 244] on span "Second Deposit Receipt.jpg" at bounding box center [168, 251] width 121 height 14
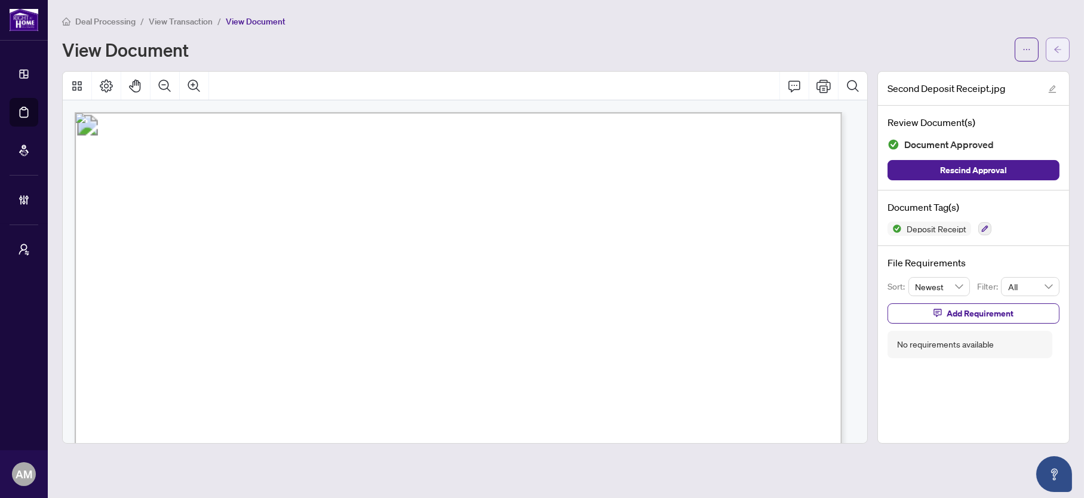
click at [1056, 45] on icon "arrow-left" at bounding box center [1058, 49] width 8 height 8
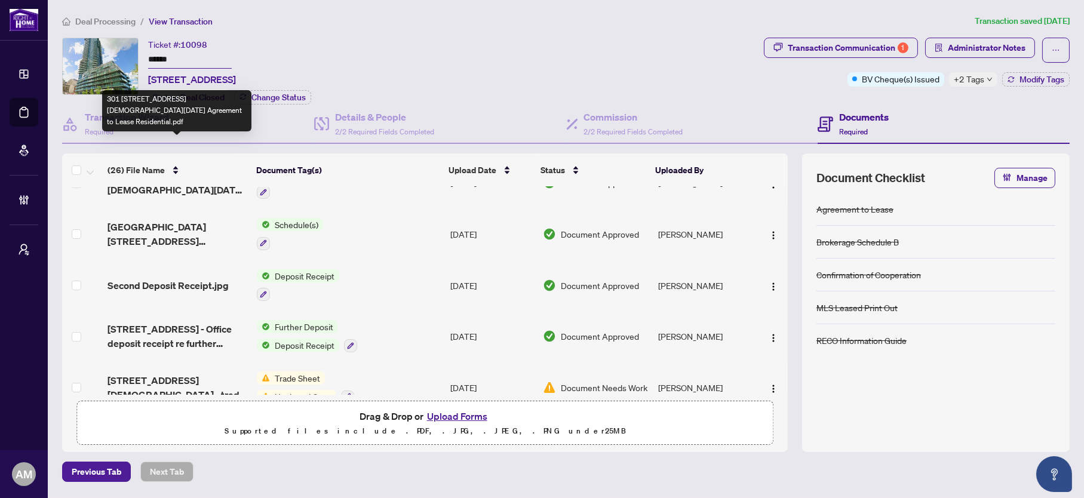
scroll to position [268, 0]
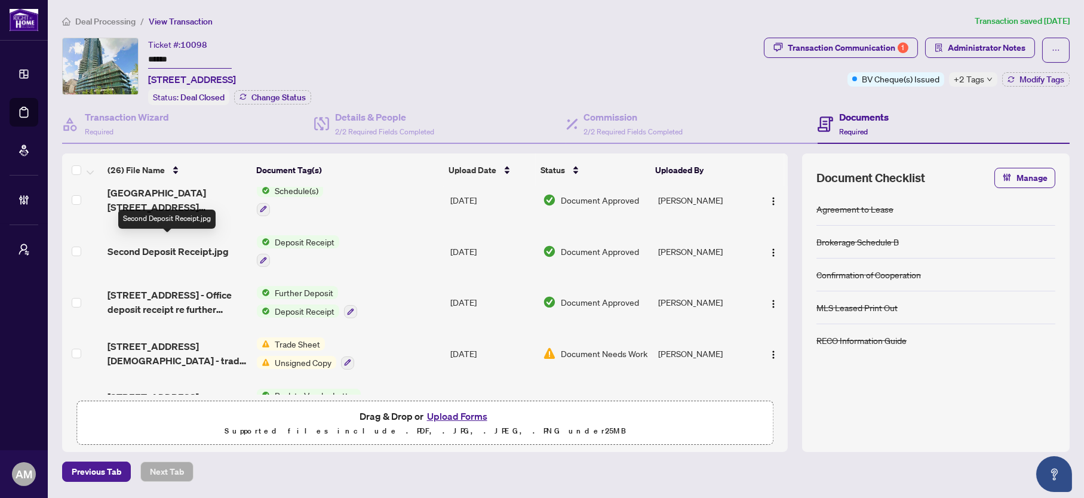
click at [172, 244] on span "Second Deposit Receipt.jpg" at bounding box center [168, 251] width 121 height 14
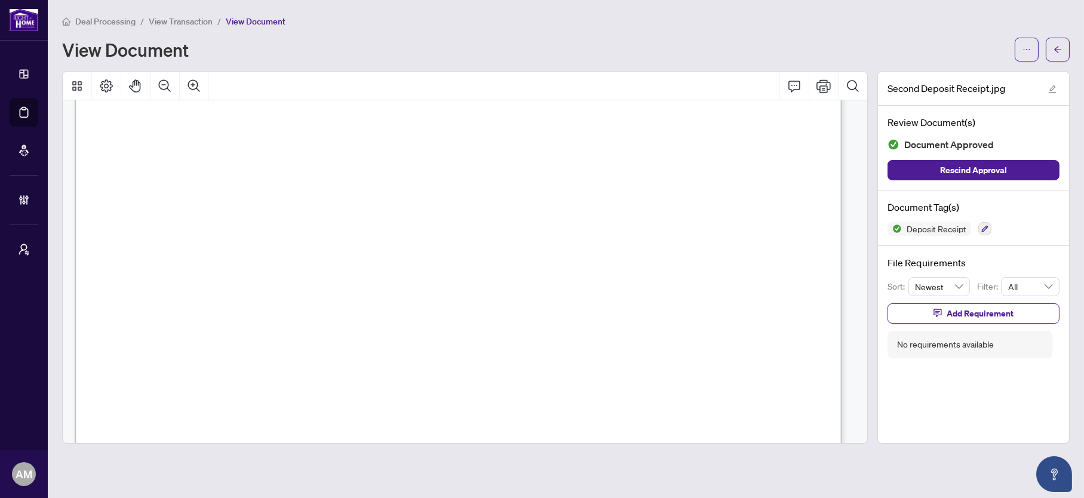
scroll to position [179, 0]
click at [1060, 42] on span "button" at bounding box center [1058, 49] width 8 height 19
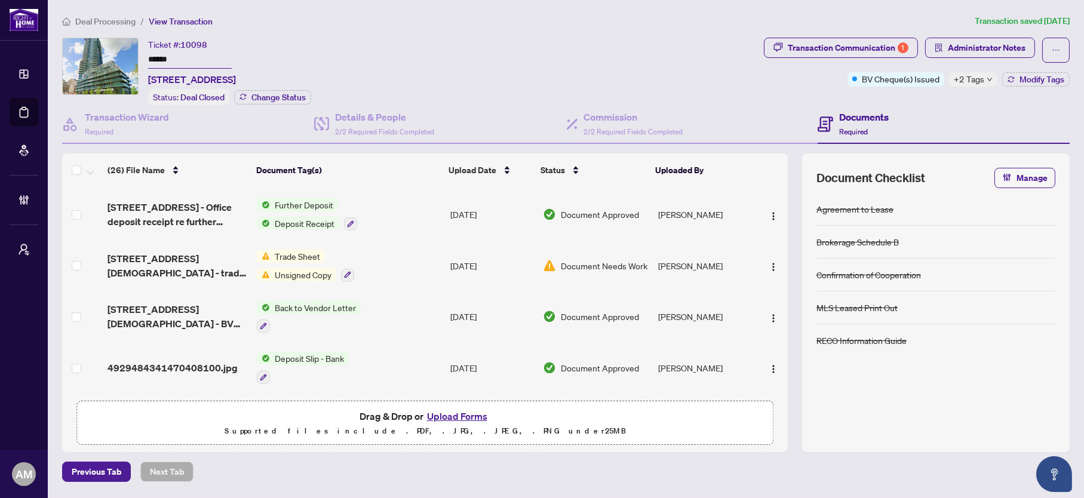
scroll to position [358, 0]
click at [190, 359] on span "4929484341470408100.jpg" at bounding box center [173, 366] width 130 height 14
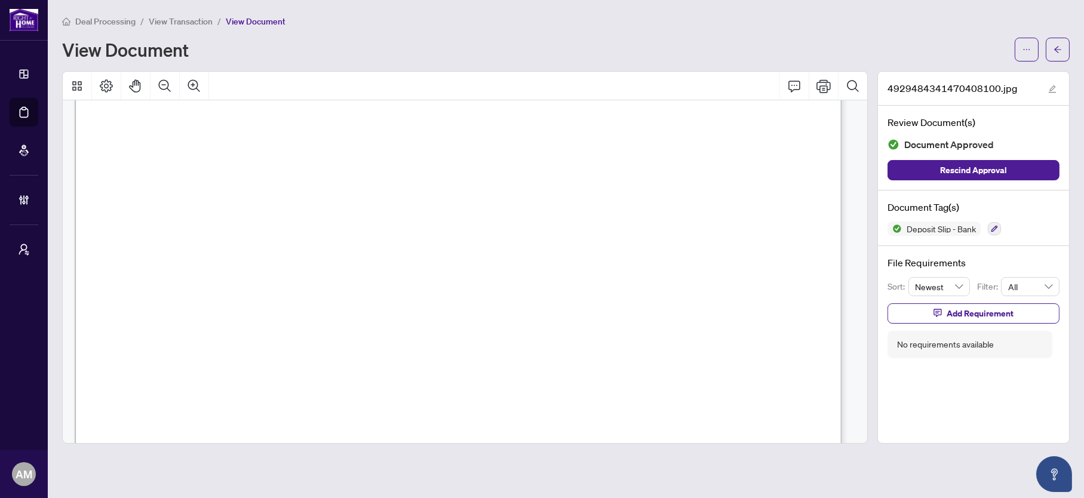
scroll to position [179, 0]
click at [165, 83] on icon "Zoom Out" at bounding box center [165, 85] width 12 height 12
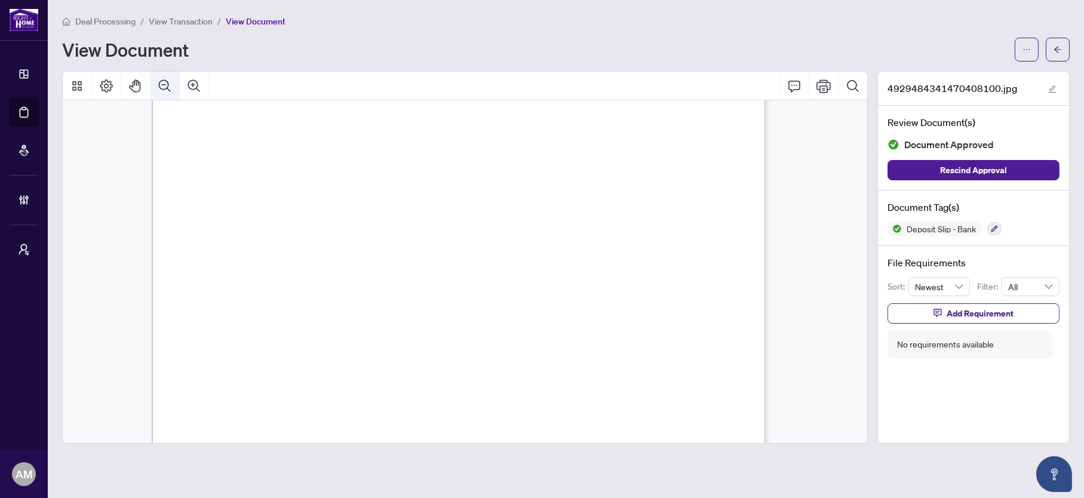
click at [165, 83] on icon "Zoom Out" at bounding box center [165, 85] width 12 height 12
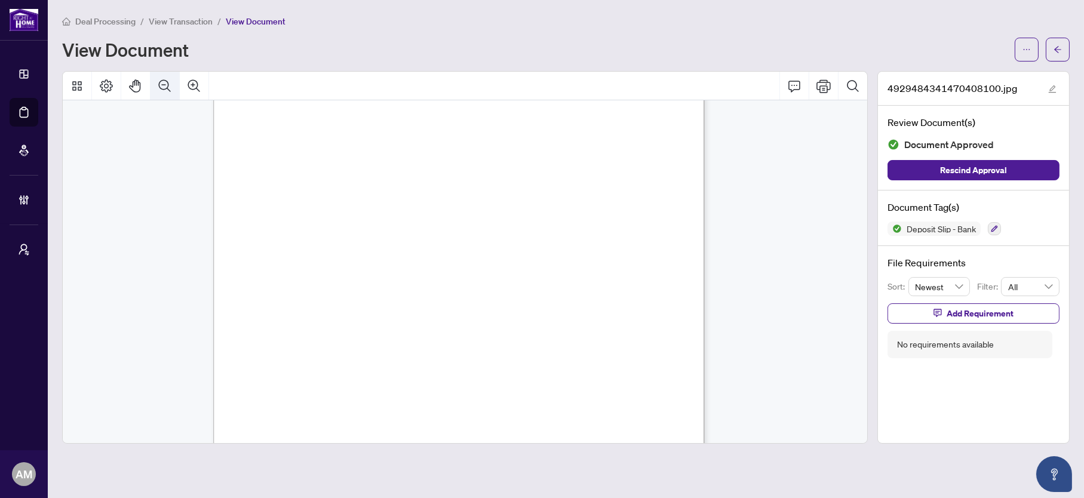
click at [165, 83] on icon "Zoom Out" at bounding box center [165, 85] width 12 height 12
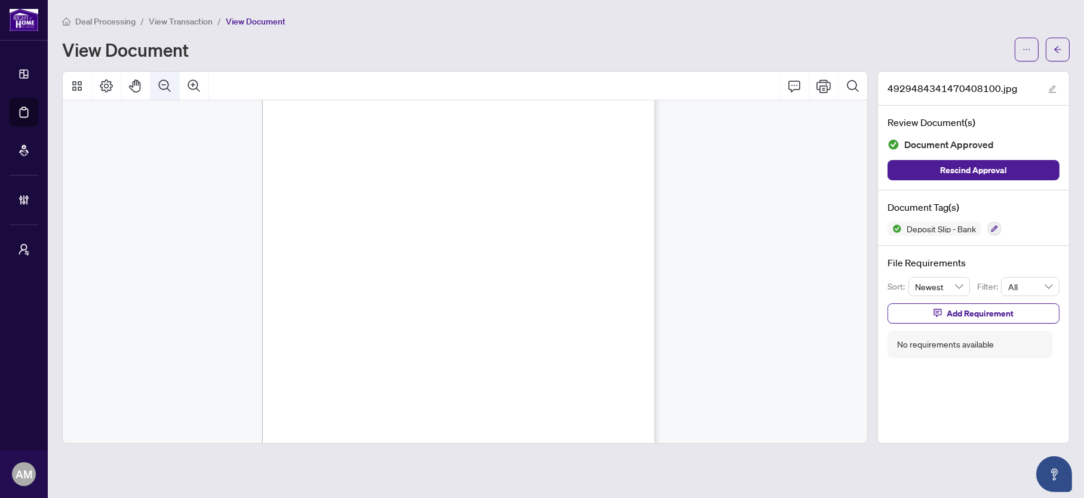
click at [156, 82] on button "Zoom Out" at bounding box center [165, 86] width 29 height 29
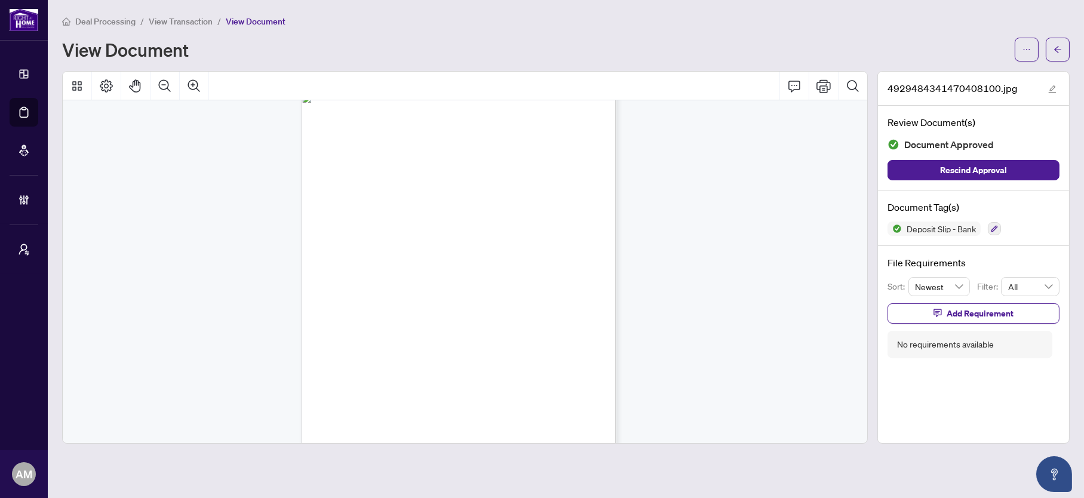
scroll to position [0, 0]
click at [1058, 45] on icon "arrow-left" at bounding box center [1058, 49] width 8 height 8
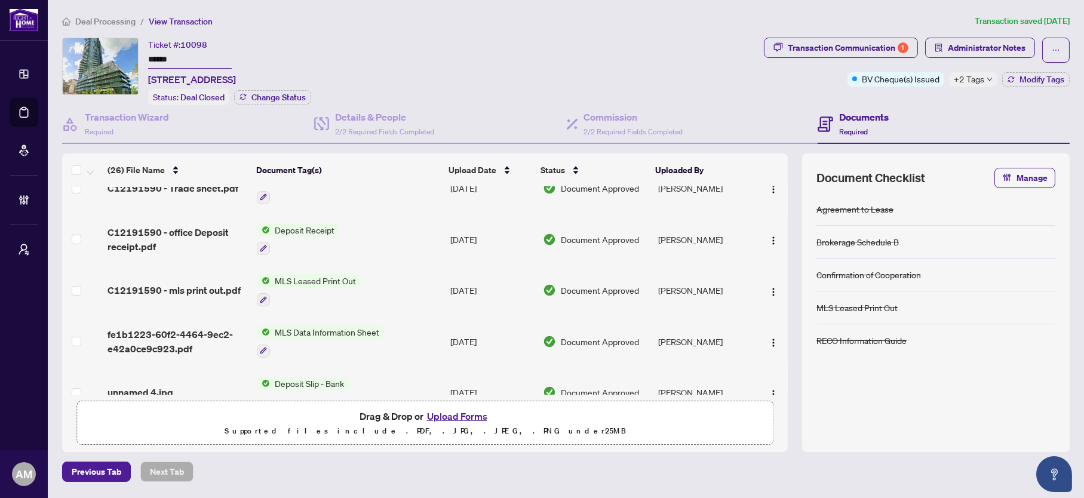
scroll to position [716, 0]
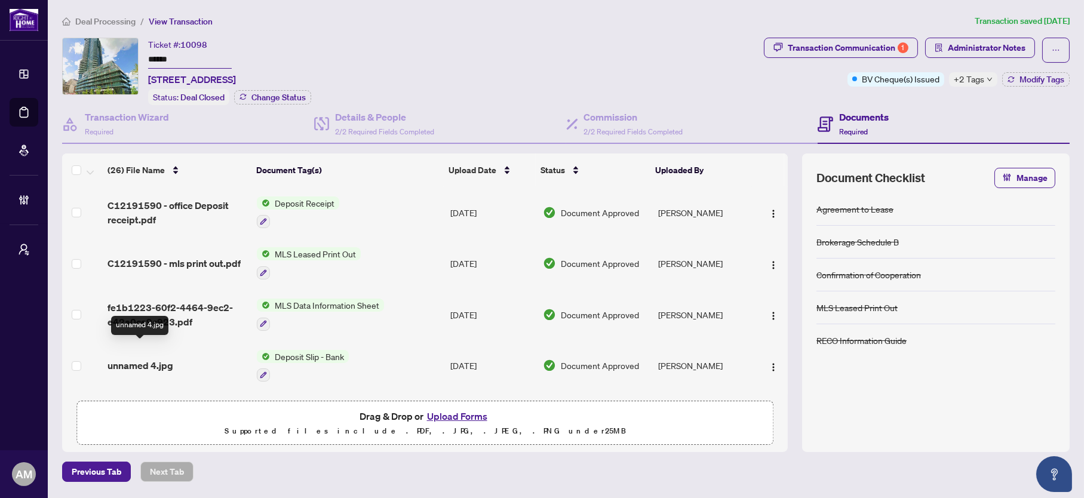
click at [136, 358] on span "unnamed 4.jpg" at bounding box center [141, 365] width 66 height 14
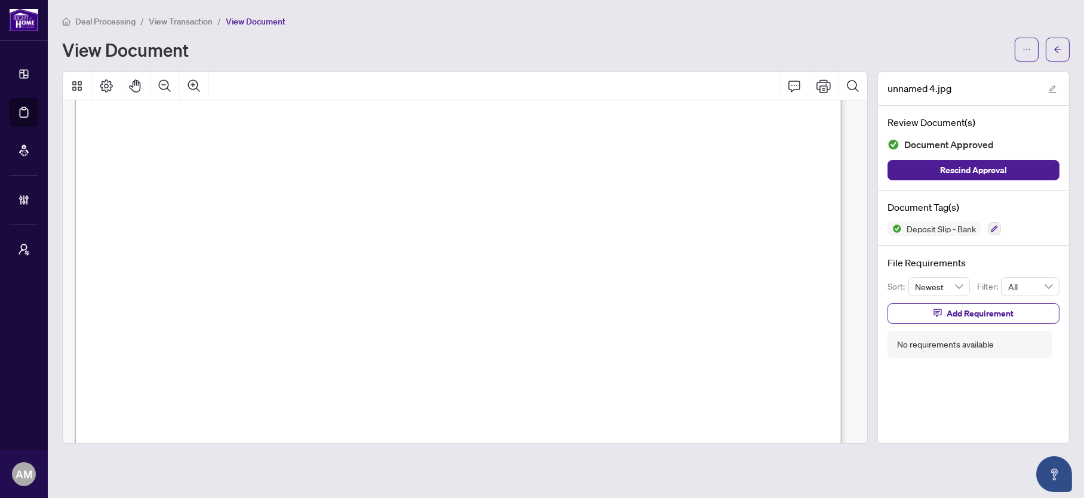
scroll to position [90, 0]
click at [158, 82] on icon "Zoom Out" at bounding box center [165, 86] width 14 height 14
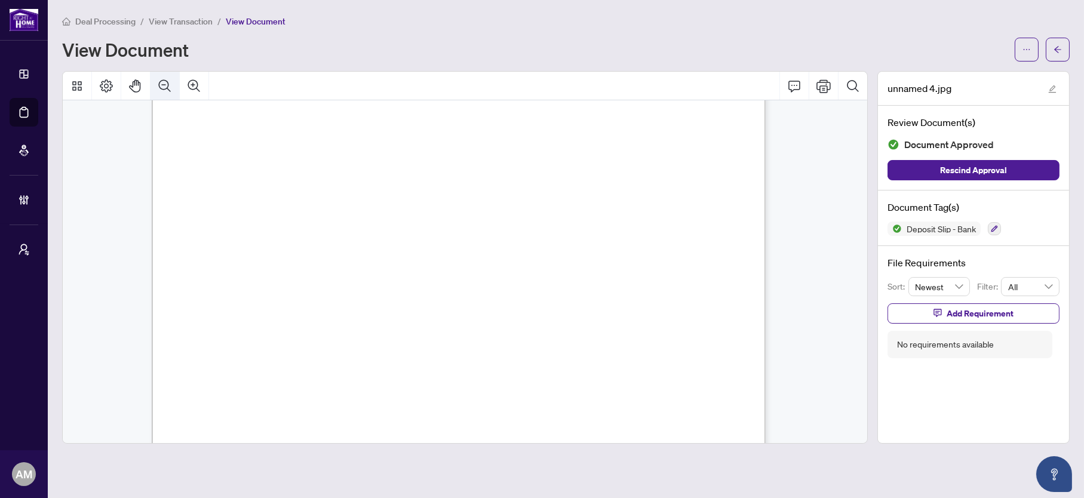
click at [158, 82] on icon "Zoom Out" at bounding box center [165, 86] width 14 height 14
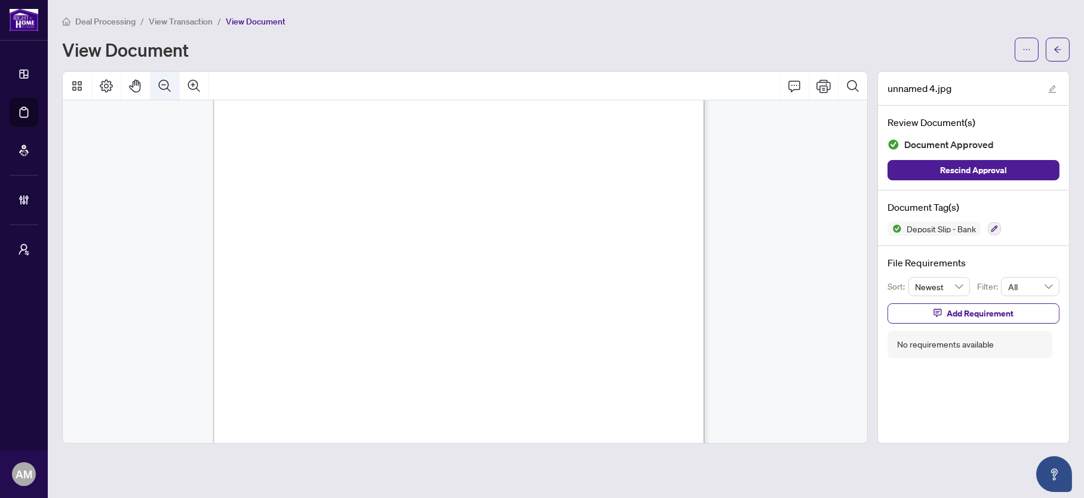
click at [158, 82] on icon "Zoom Out" at bounding box center [165, 86] width 14 height 14
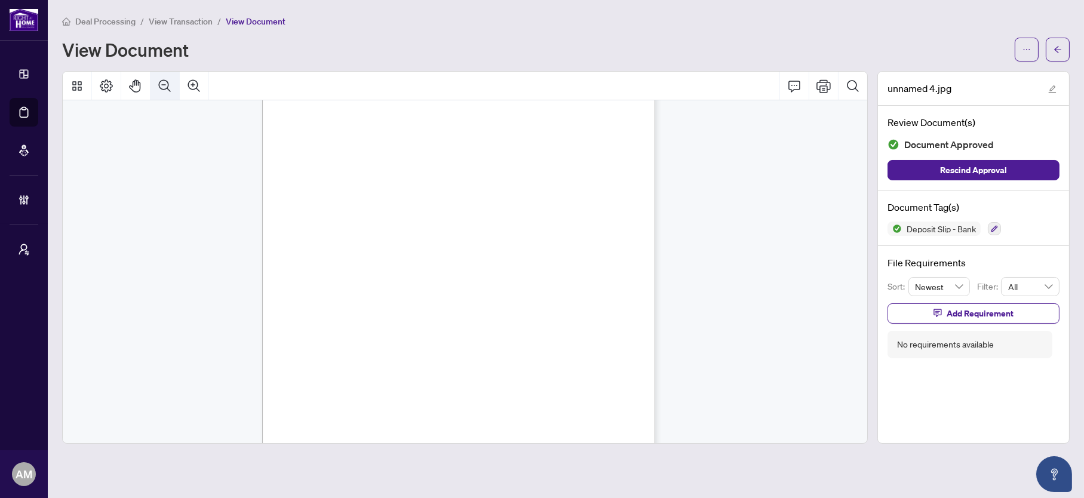
click at [158, 82] on icon "Zoom Out" at bounding box center [165, 86] width 14 height 14
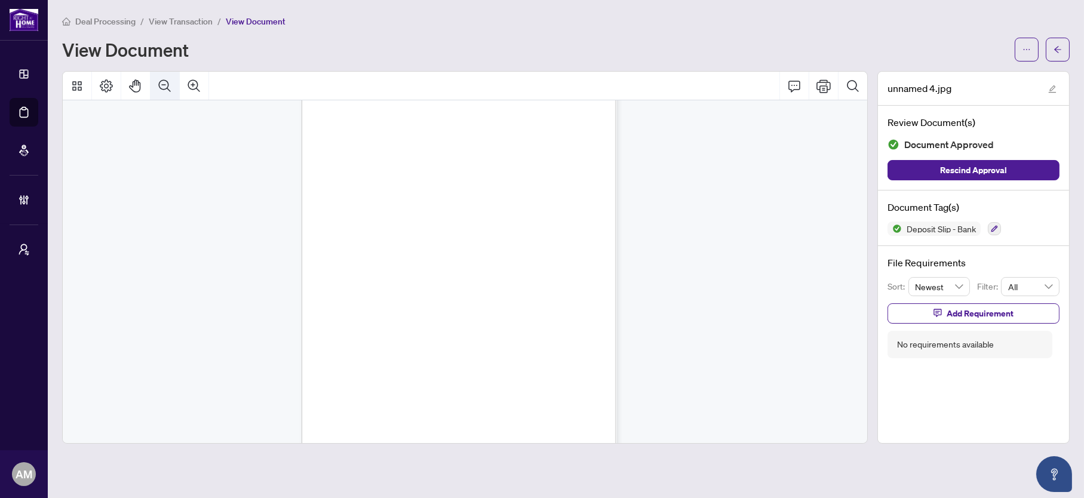
click at [158, 82] on icon "Zoom Out" at bounding box center [165, 86] width 14 height 14
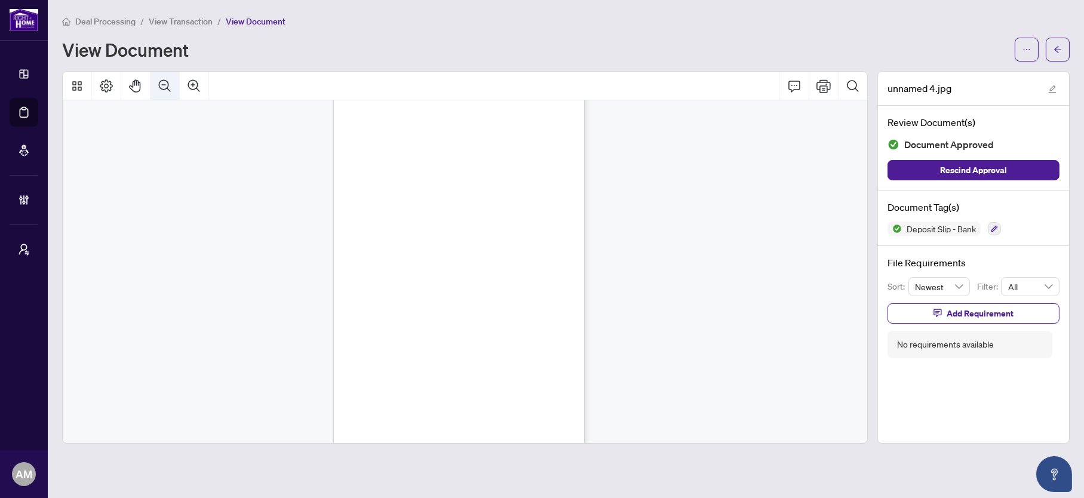
scroll to position [14, 0]
click at [110, 20] on span "Deal Processing" at bounding box center [105, 21] width 60 height 11
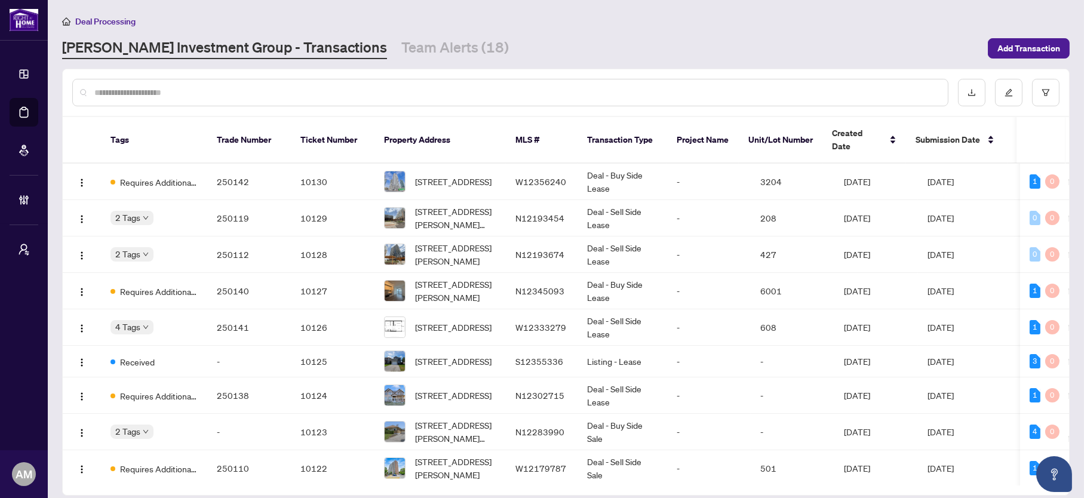
click at [256, 98] on input "text" at bounding box center [516, 92] width 844 height 13
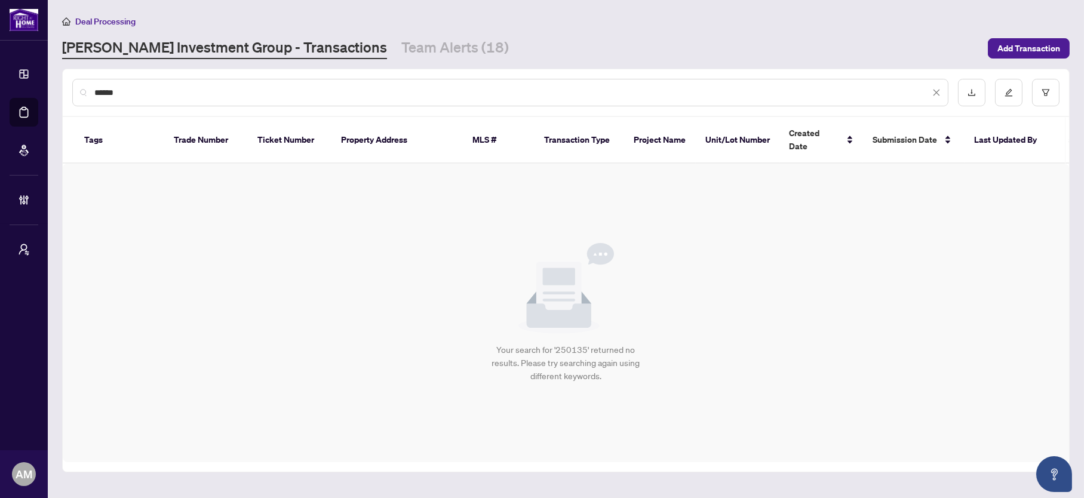
type input "******"
